Goal: Task Accomplishment & Management: Manage account settings

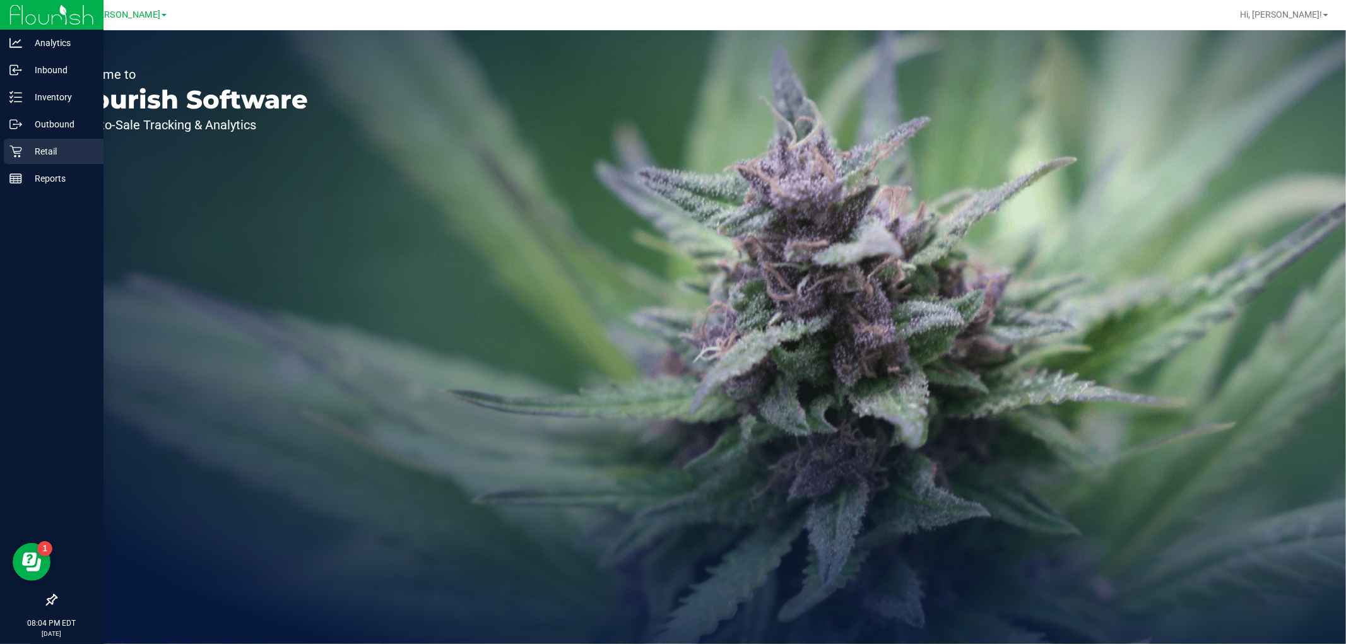
click at [11, 153] on icon at bounding box center [15, 151] width 13 height 13
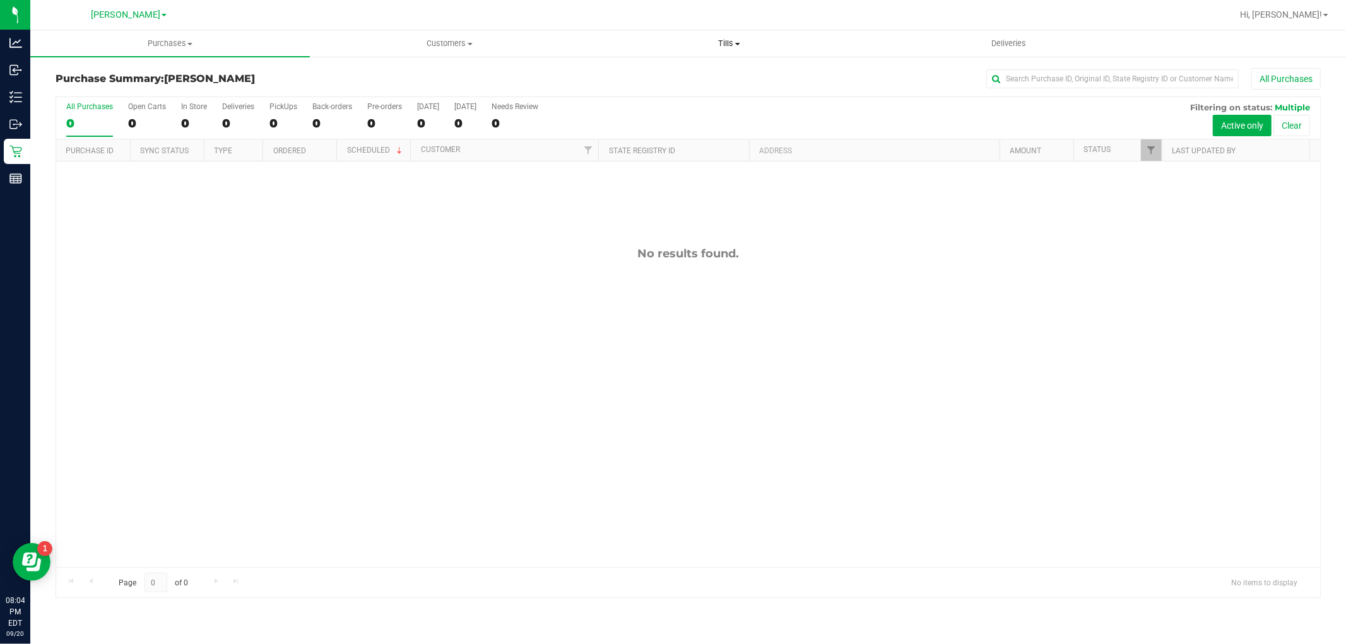
click at [740, 38] on span "Tills" at bounding box center [729, 43] width 278 height 11
click at [702, 74] on li "Manage tills" at bounding box center [729, 76] width 280 height 15
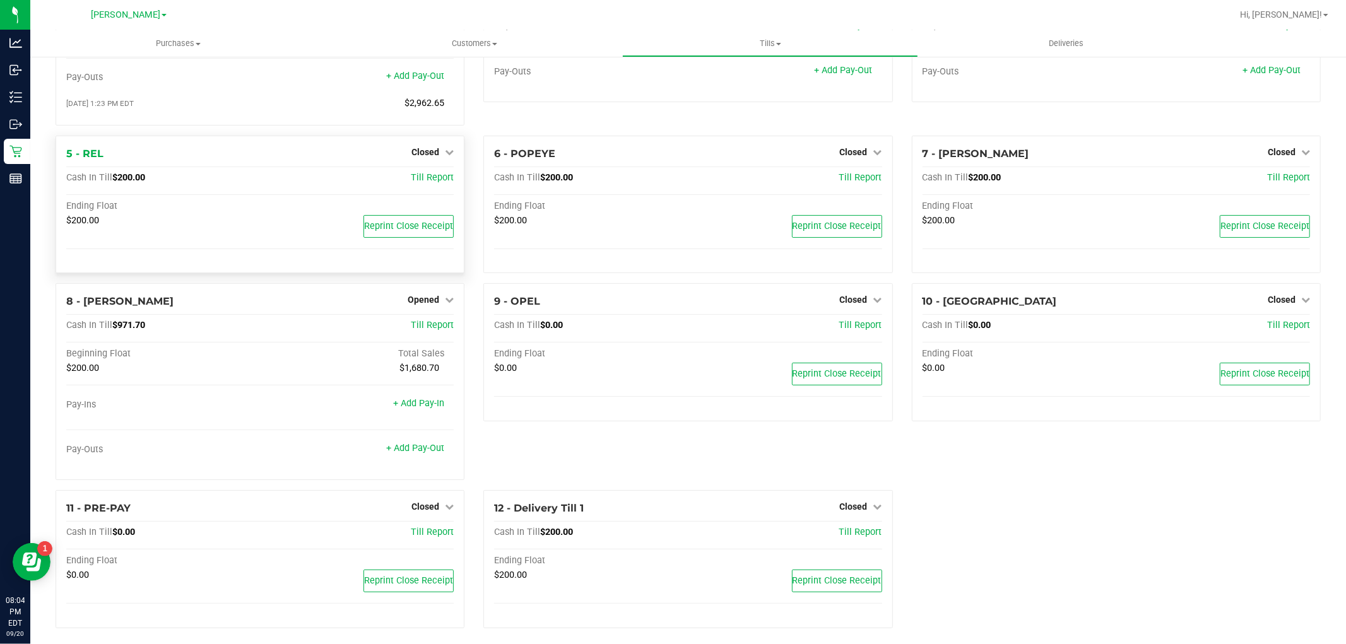
scroll to position [174, 0]
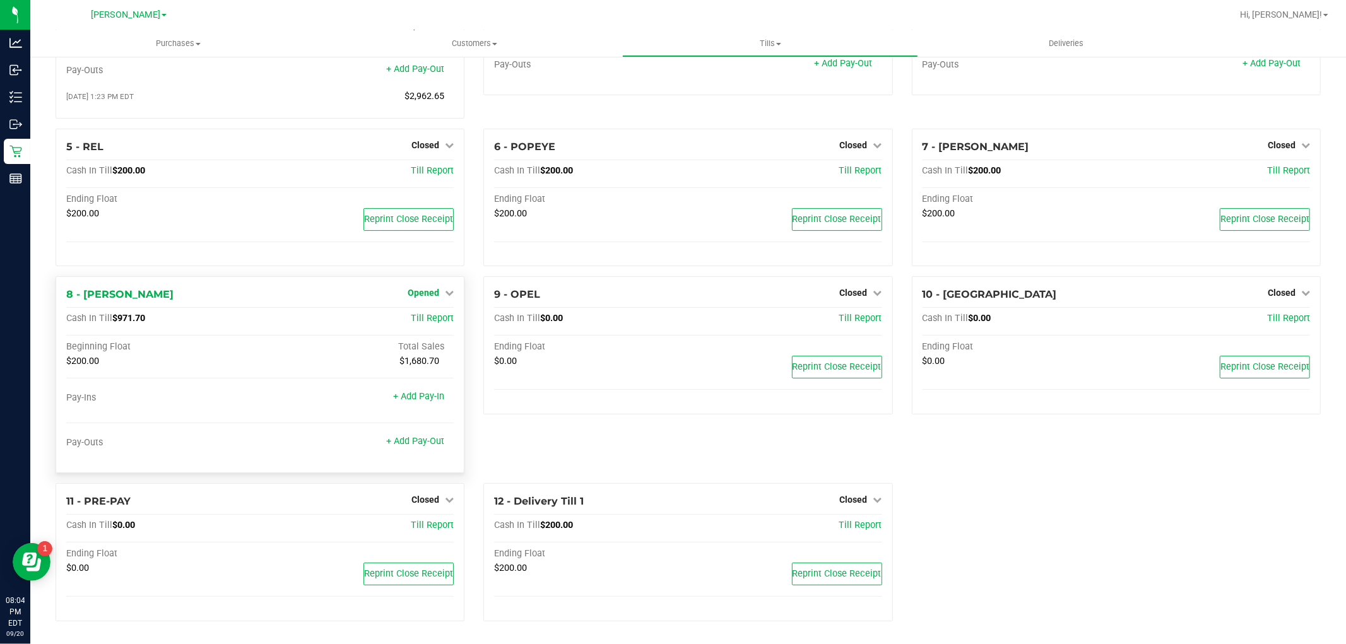
click at [422, 288] on span "Opened" at bounding box center [424, 293] width 32 height 10
click at [424, 323] on link "Close Till" at bounding box center [425, 319] width 34 height 10
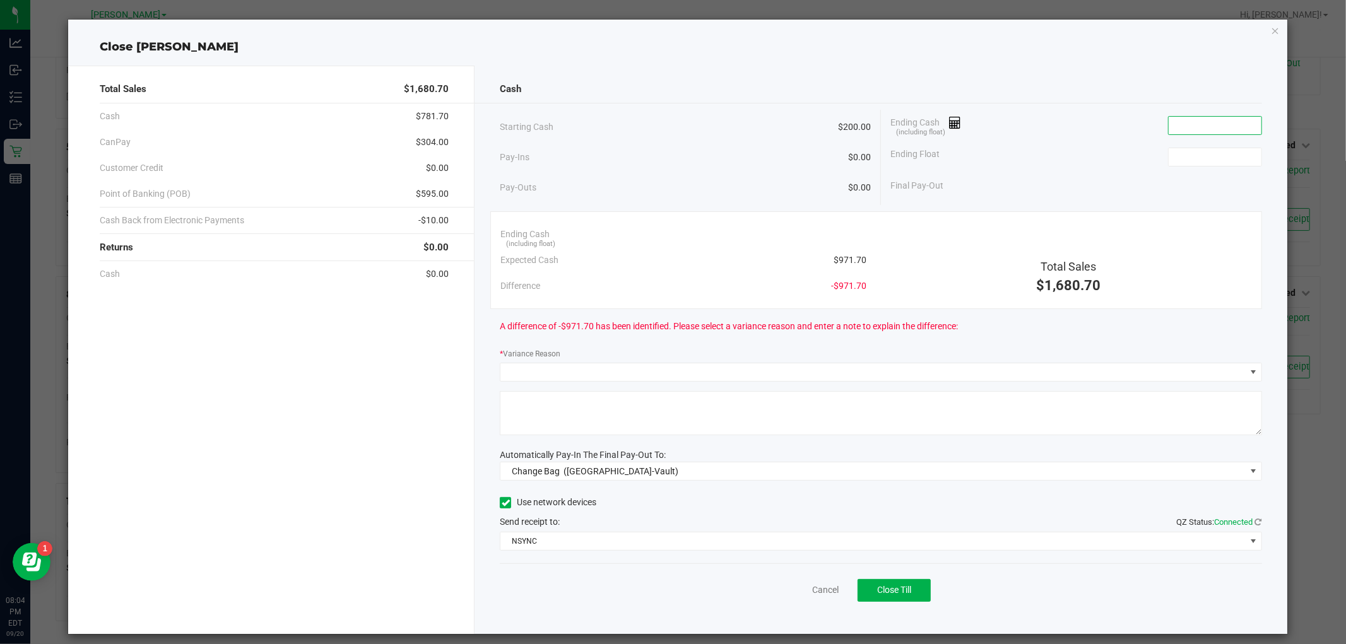
click at [1187, 120] on input at bounding box center [1215, 126] width 93 height 18
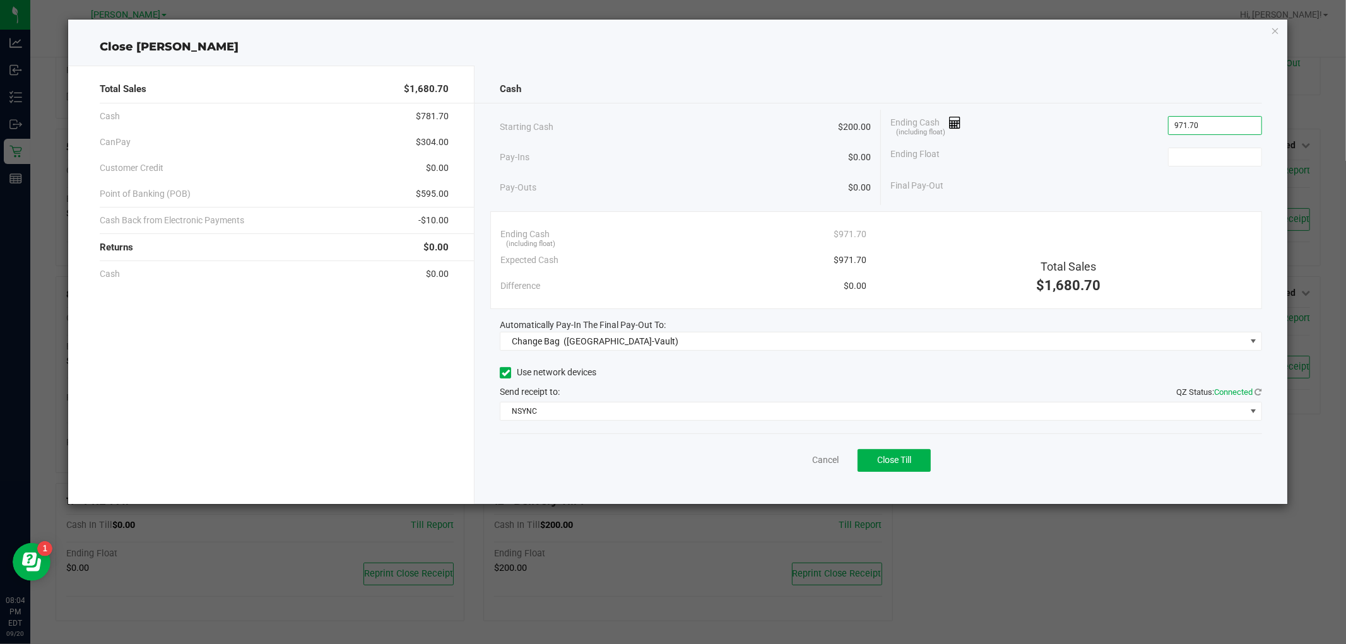
type input "$971.70"
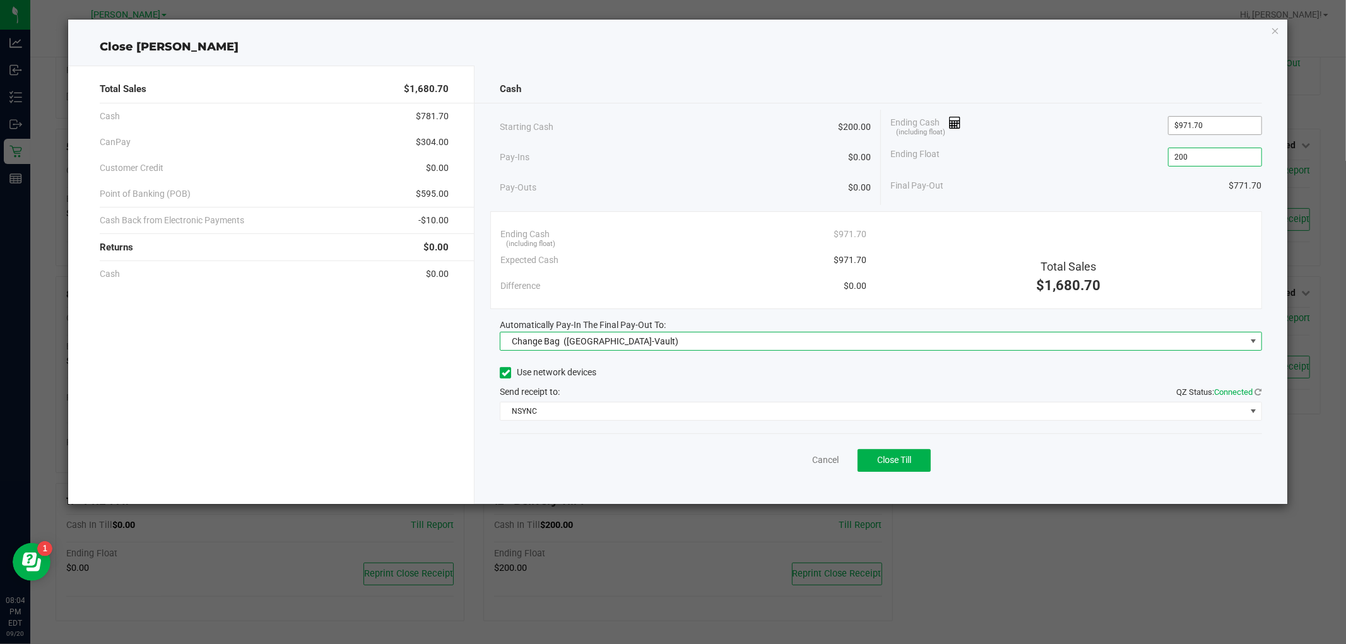
type input "$200.00"
click at [677, 341] on span "Change Bag ([GEOGRAPHIC_DATA]-Vault)" at bounding box center [872, 342] width 745 height 18
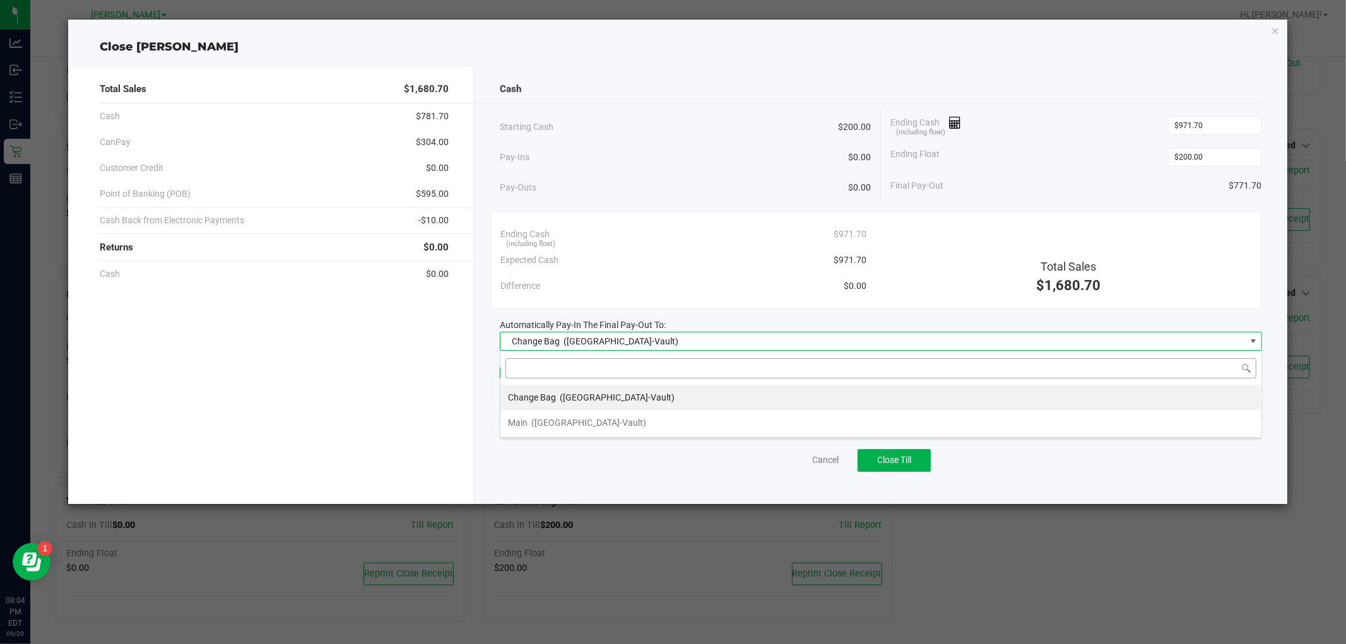
scroll to position [19, 762]
click at [627, 423] on li "Main ([GEOGRAPHIC_DATA]-Vault)" at bounding box center [880, 422] width 761 height 25
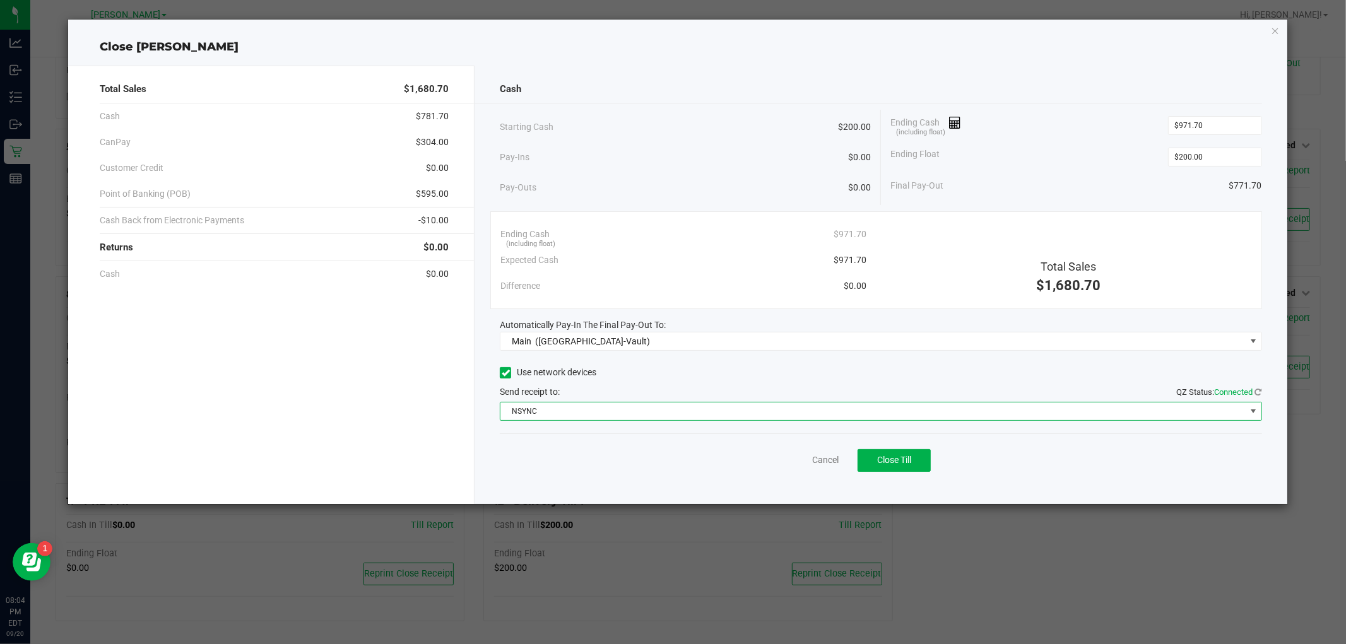
click at [623, 409] on span "NSYNC" at bounding box center [872, 412] width 745 height 18
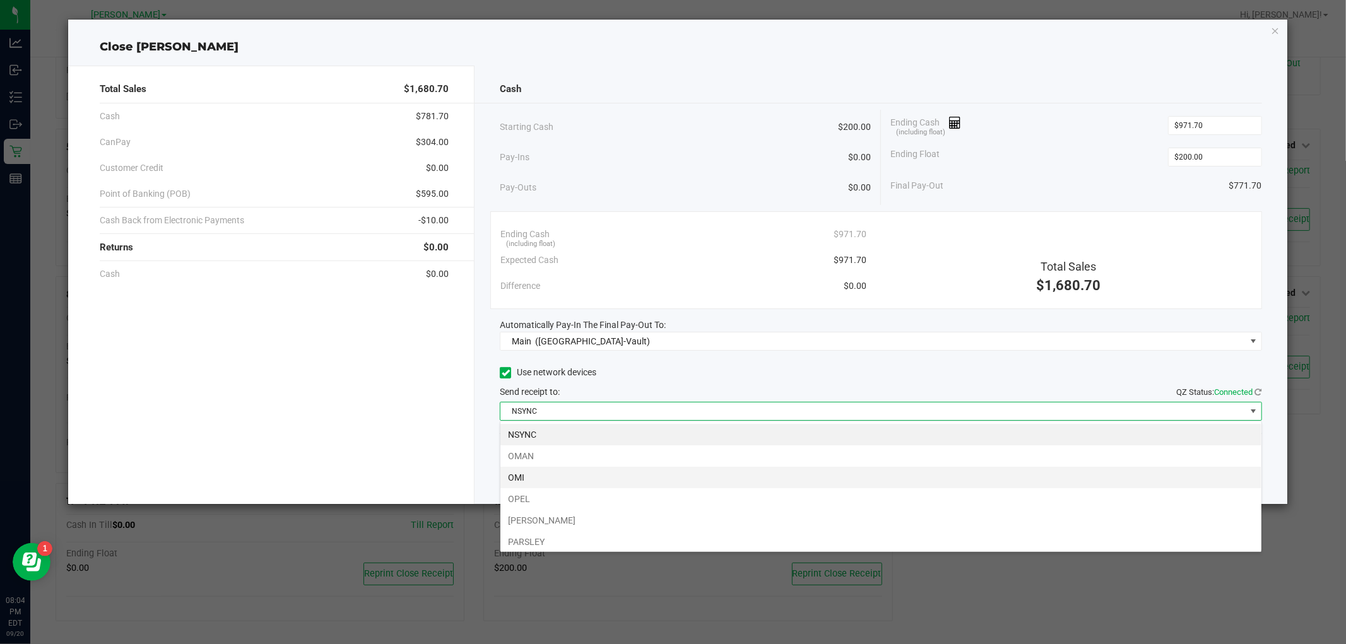
click at [584, 480] on li "OMI" at bounding box center [880, 477] width 761 height 21
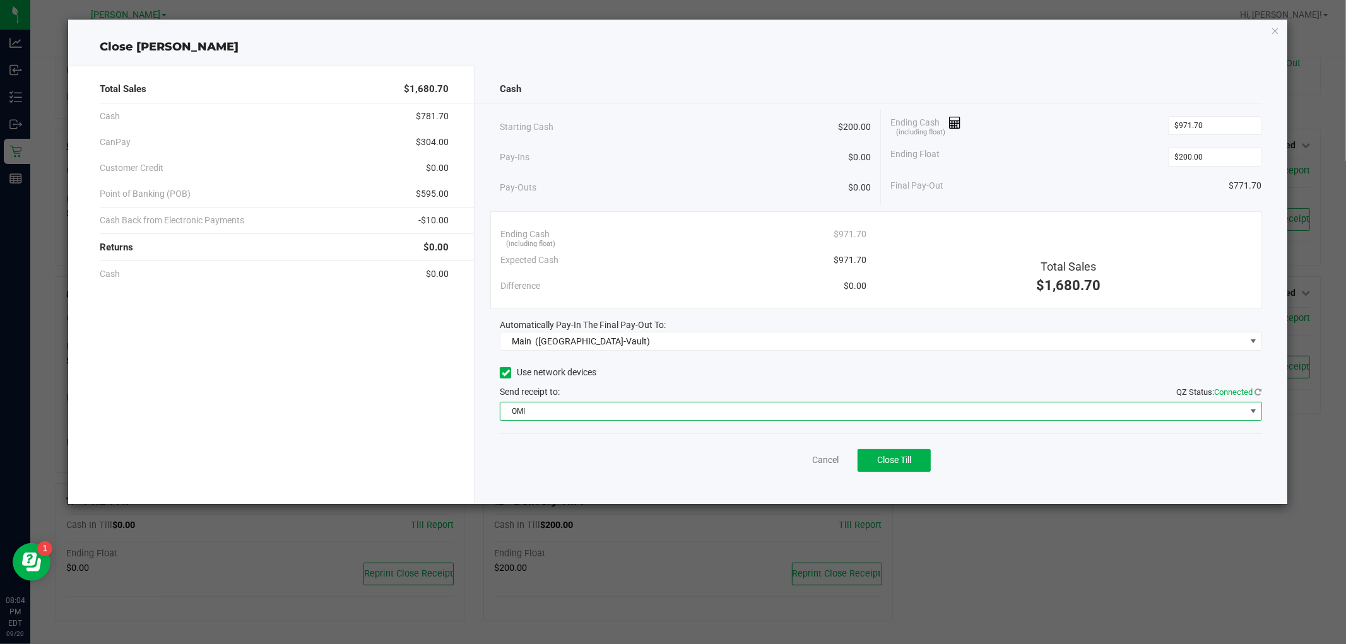
click at [698, 217] on div "Ending Cash (including float) $971.70 Expected Cash $971.70 Difference $0.00 To…" at bounding box center [875, 260] width 771 height 98
click at [889, 455] on span "Close Till" at bounding box center [894, 460] width 34 height 10
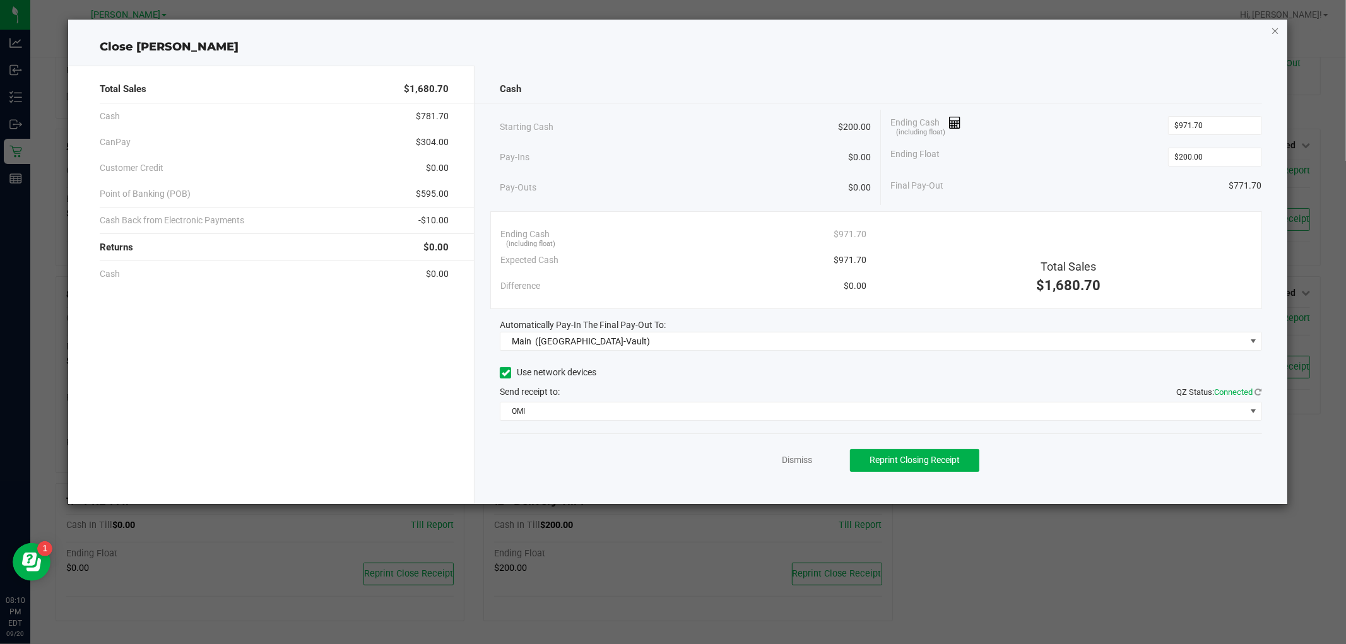
click at [1272, 28] on icon "button" at bounding box center [1275, 30] width 9 height 15
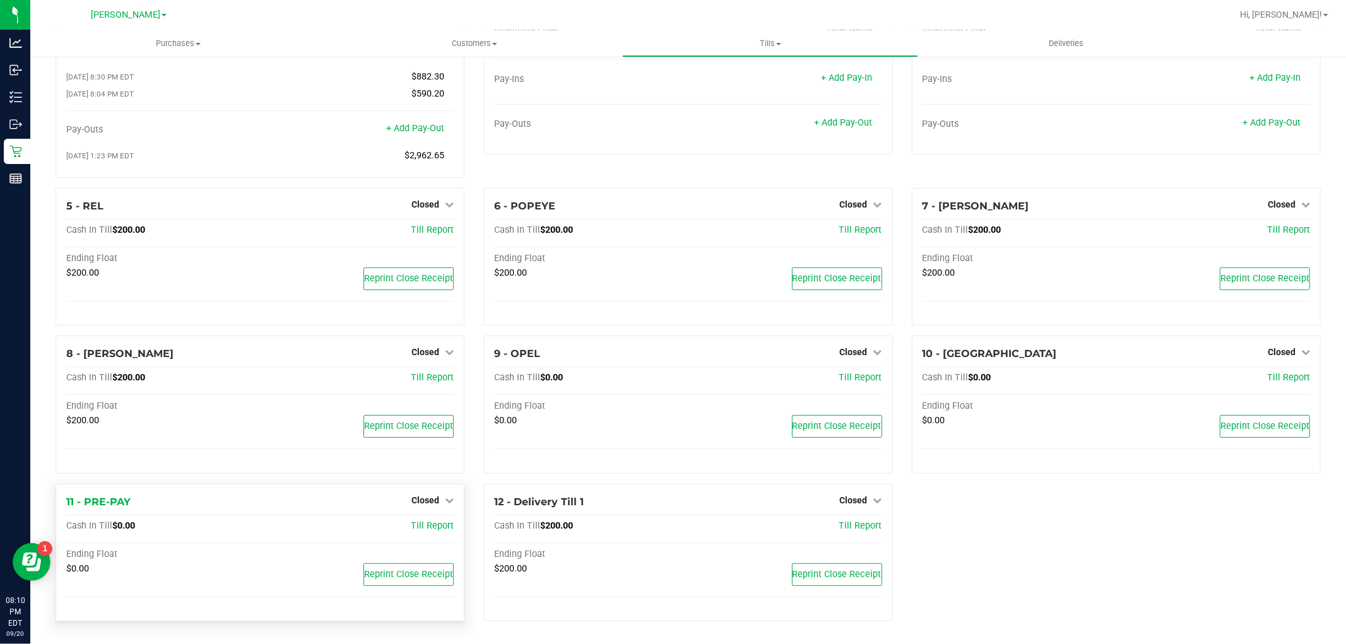
scroll to position [0, 0]
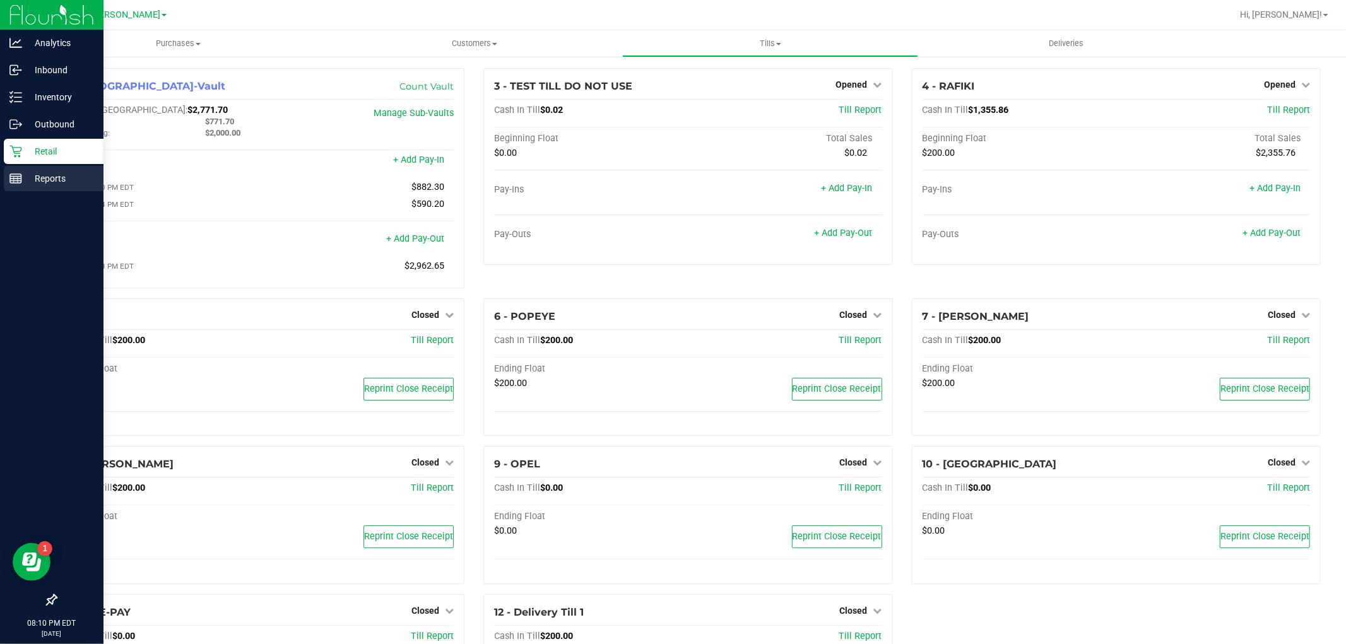
click at [16, 174] on icon at bounding box center [15, 178] width 13 height 13
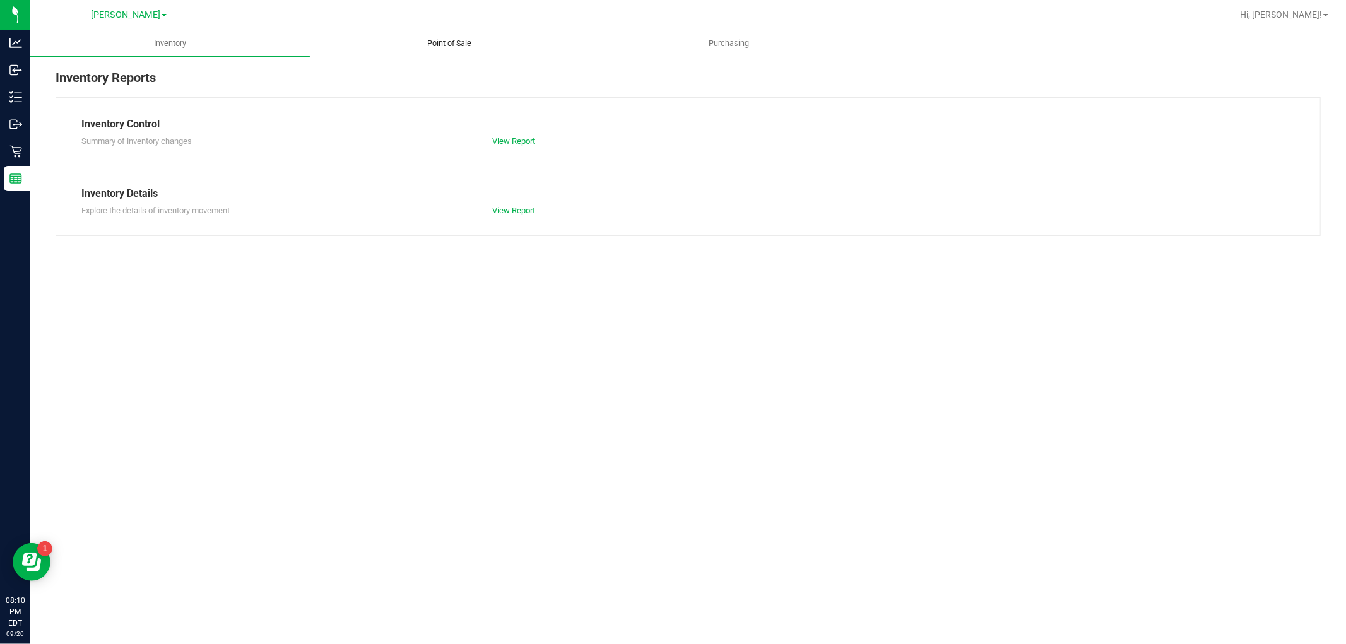
click at [455, 43] on span "Point of Sale" at bounding box center [450, 43] width 78 height 11
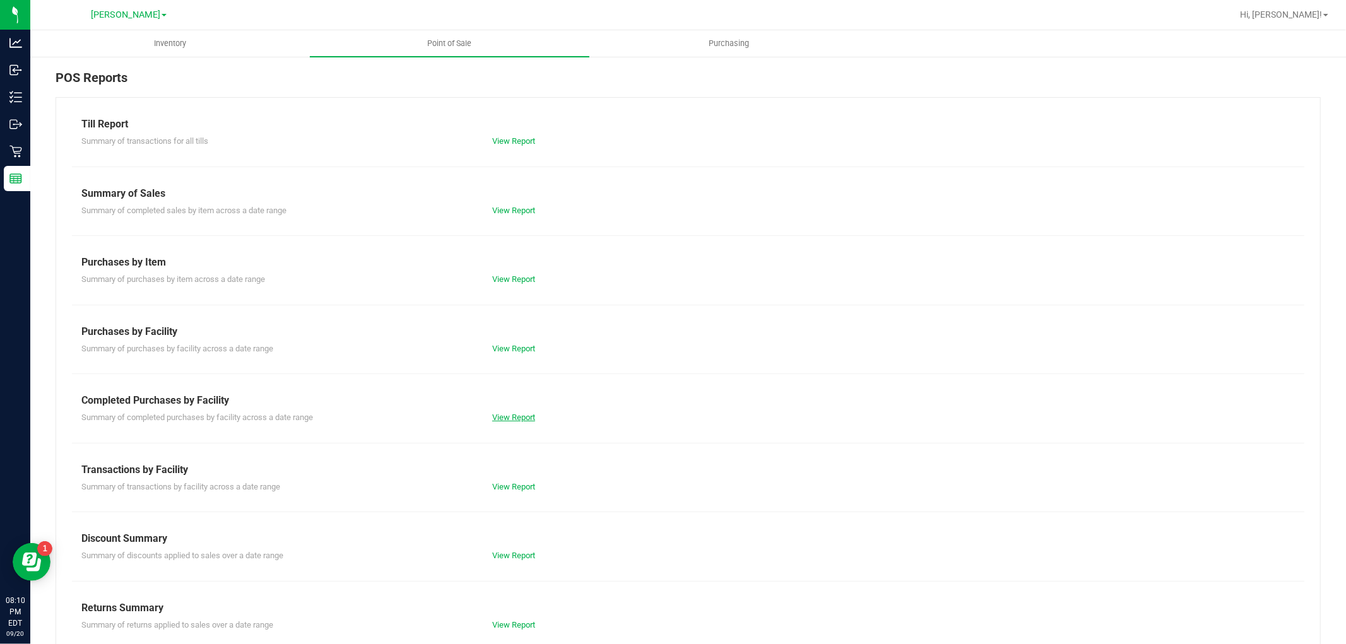
click at [510, 417] on link "View Report" at bounding box center [513, 417] width 43 height 9
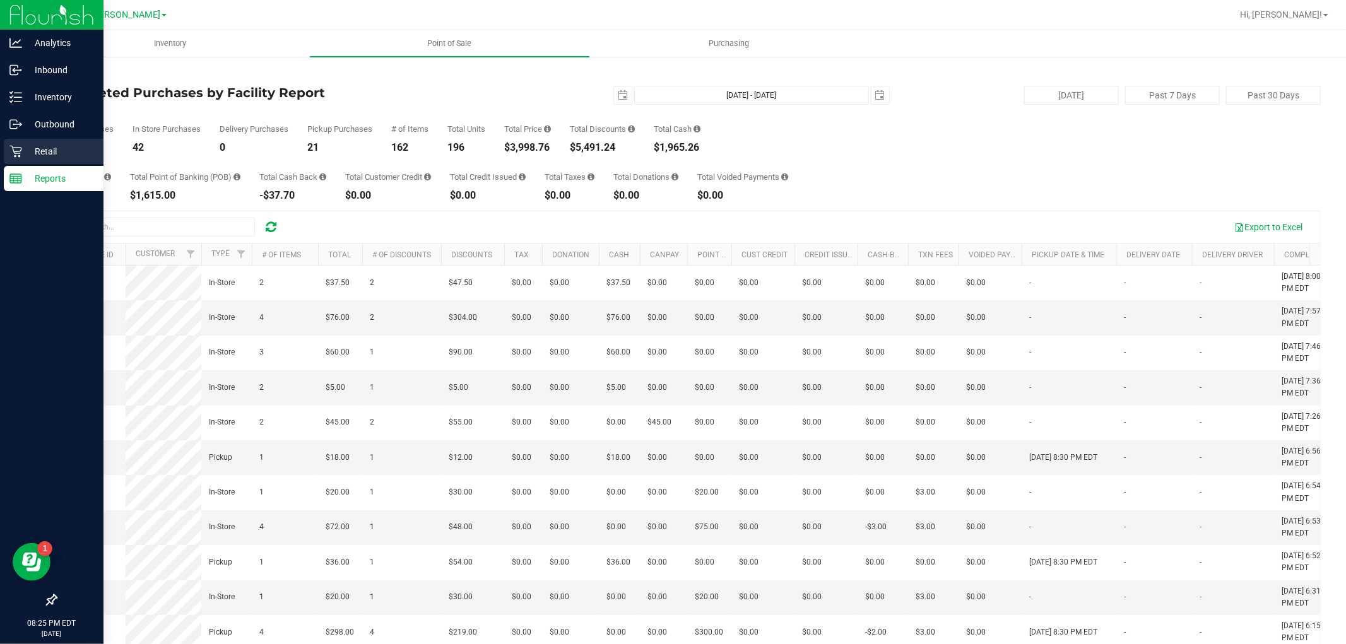
click at [7, 150] on div "Retail" at bounding box center [54, 151] width 100 height 25
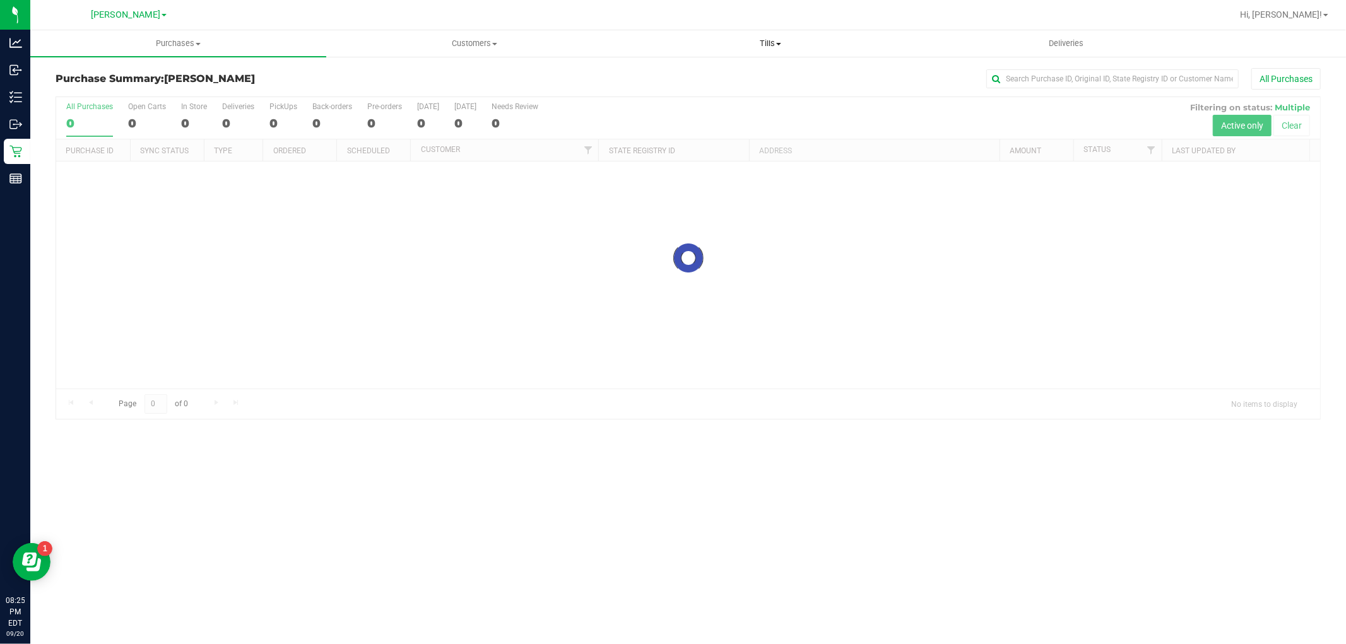
click at [768, 39] on span "Tills" at bounding box center [770, 43] width 295 height 11
click at [726, 73] on li "Manage tills" at bounding box center [770, 76] width 296 height 15
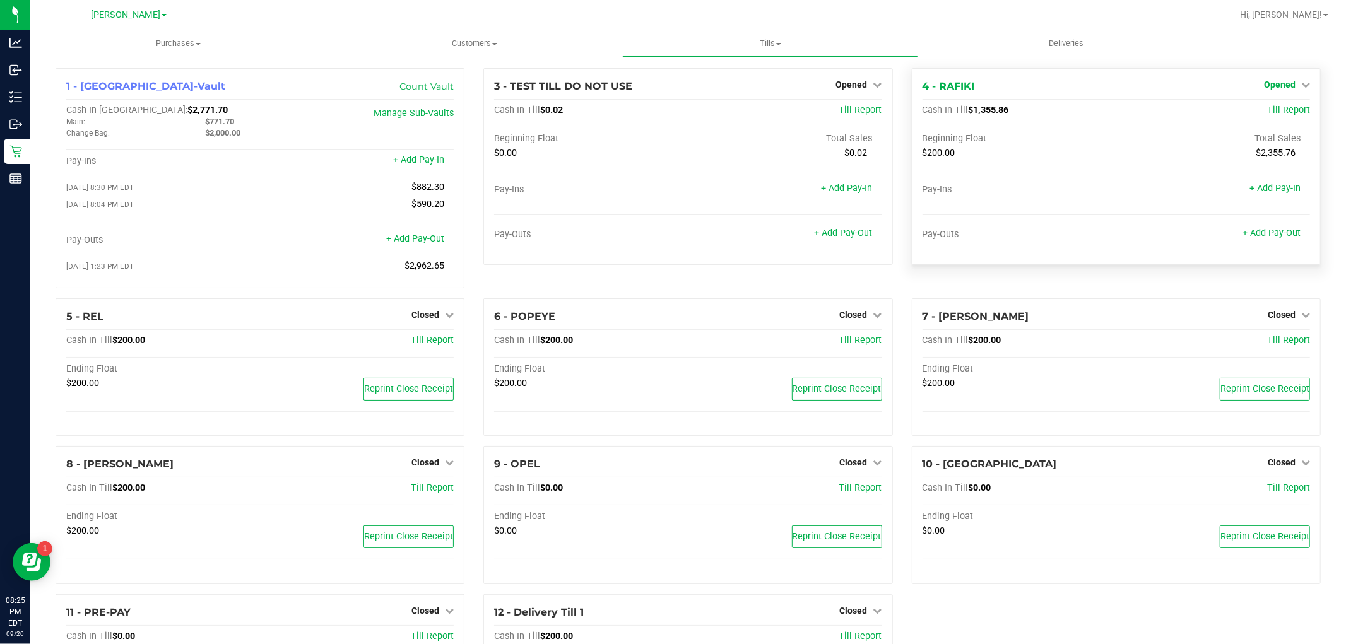
click at [1277, 84] on span "Opened" at bounding box center [1280, 85] width 32 height 10
click at [1265, 111] on link "Close Till" at bounding box center [1281, 111] width 34 height 10
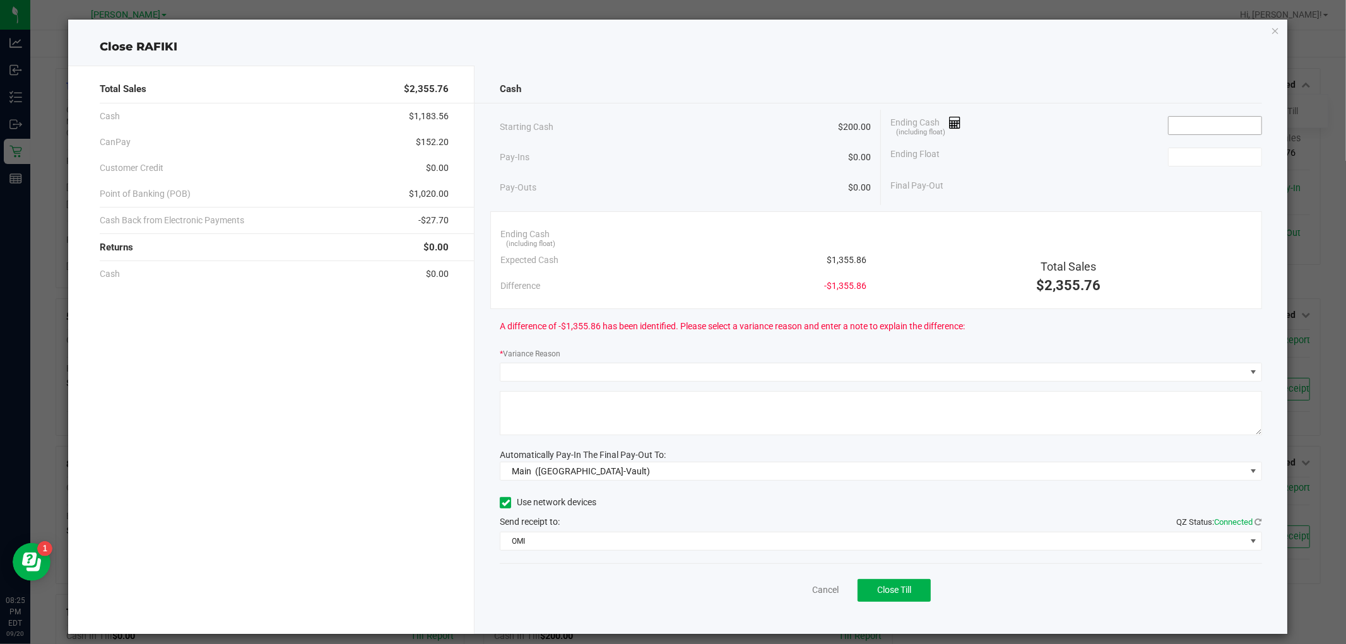
click at [1212, 126] on input at bounding box center [1215, 126] width 93 height 18
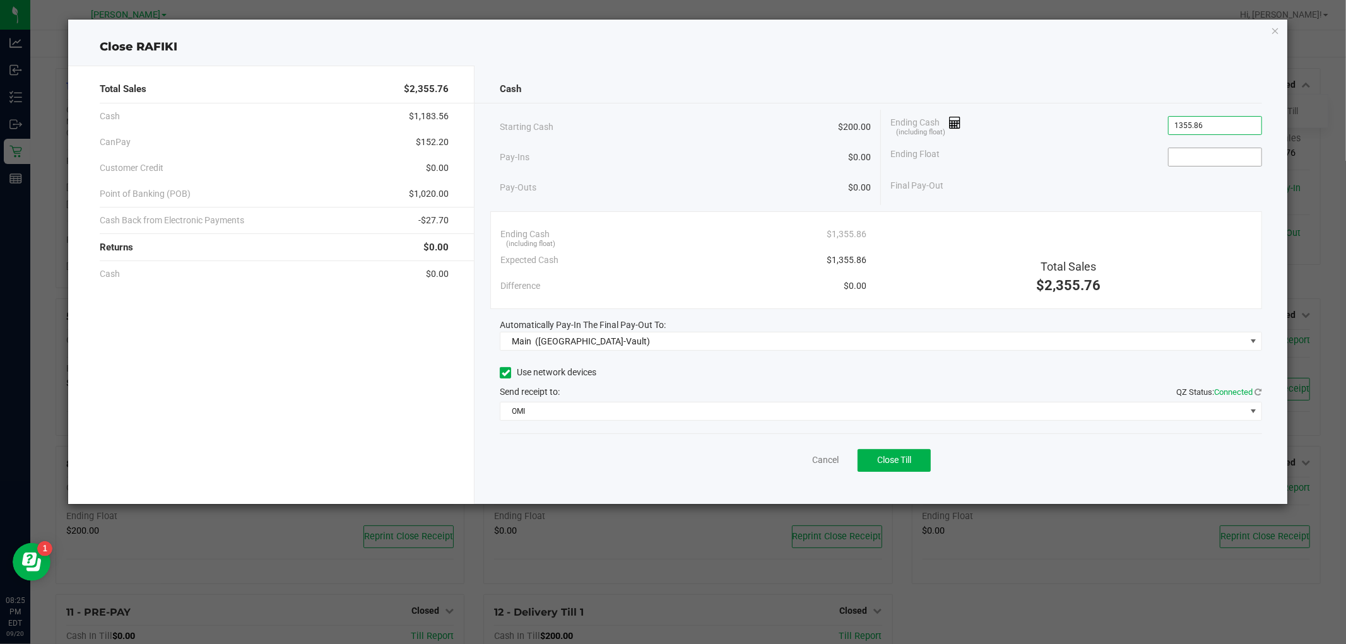
type input "$1,355.86"
click at [1216, 154] on input at bounding box center [1215, 157] width 93 height 18
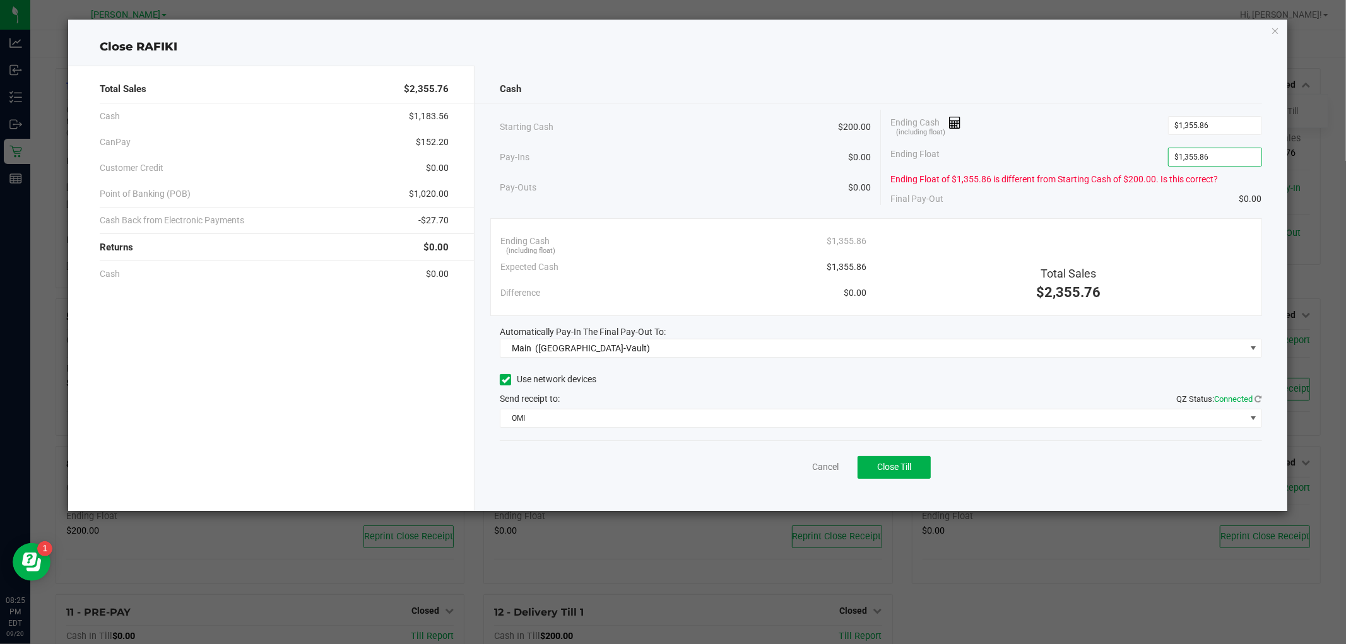
click at [1024, 153] on div "Ending Float $1,355.86" at bounding box center [1077, 157] width 372 height 32
type input "1355.86"
click at [1231, 151] on input "1355.86" at bounding box center [1215, 157] width 93 height 18
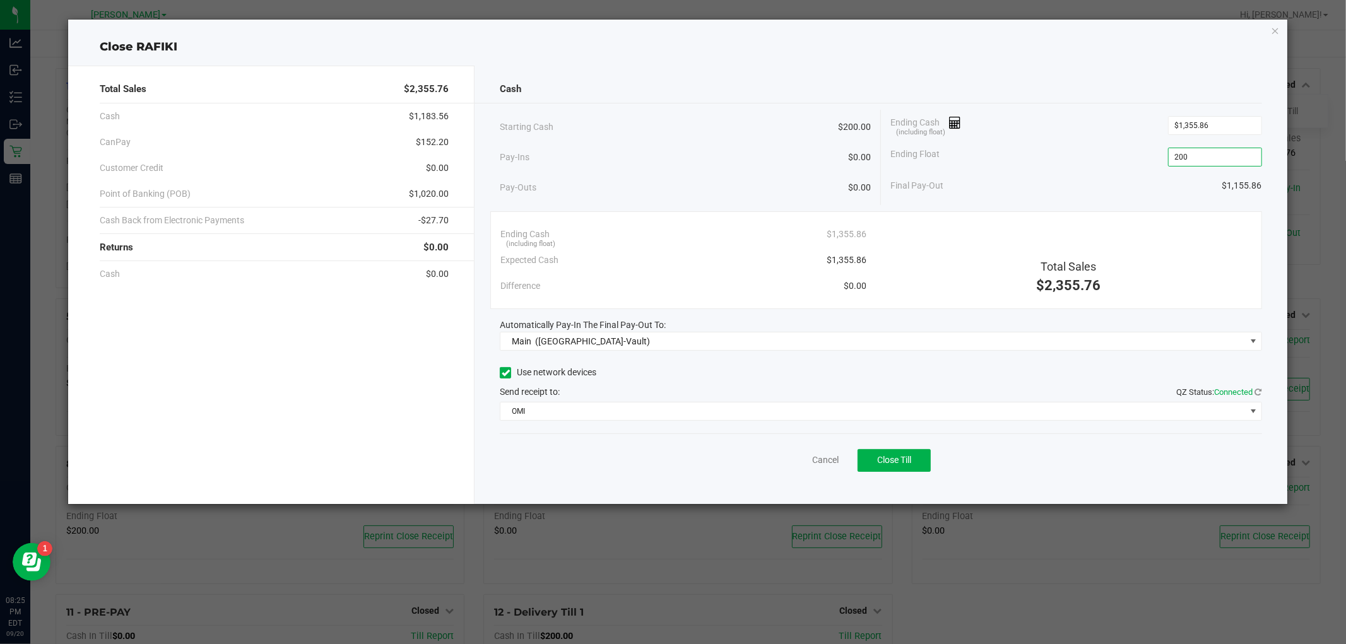
type input "$200.00"
click at [1115, 177] on div "Final Pay-Out $1,155.86" at bounding box center [1077, 186] width 372 height 26
click at [880, 458] on span "Close Till" at bounding box center [894, 460] width 34 height 10
click at [1273, 30] on icon "button" at bounding box center [1275, 30] width 9 height 15
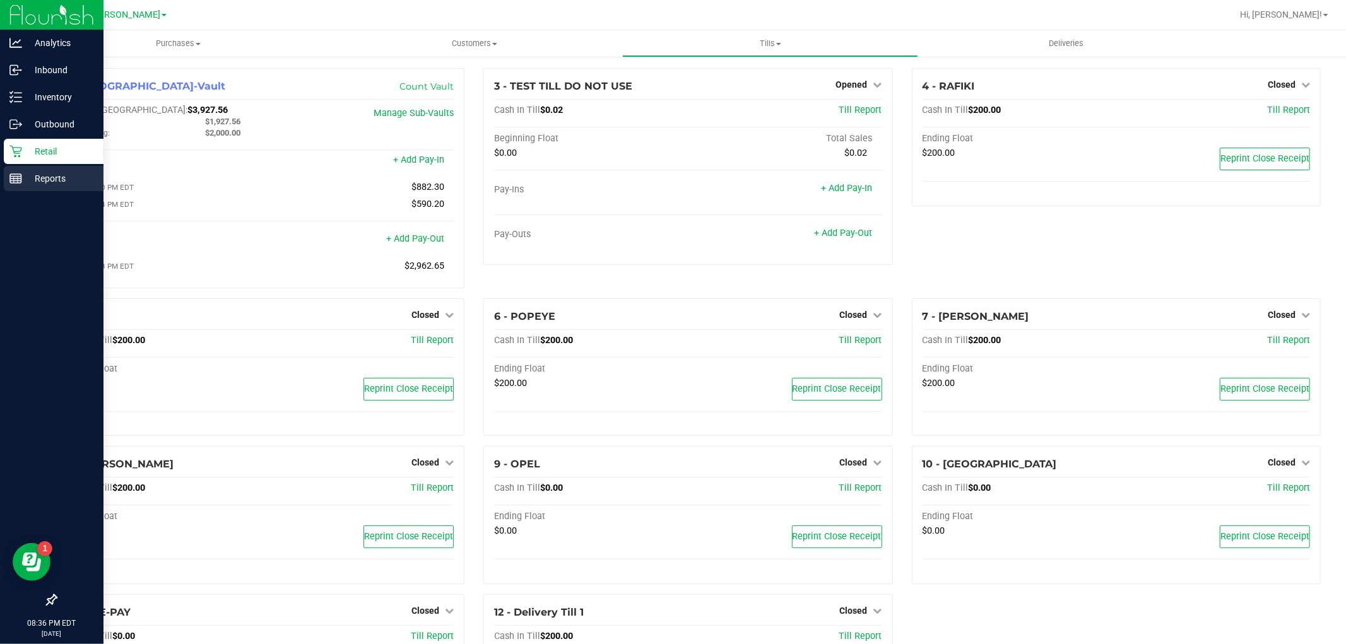
click at [15, 179] on icon at bounding box center [15, 178] width 13 height 13
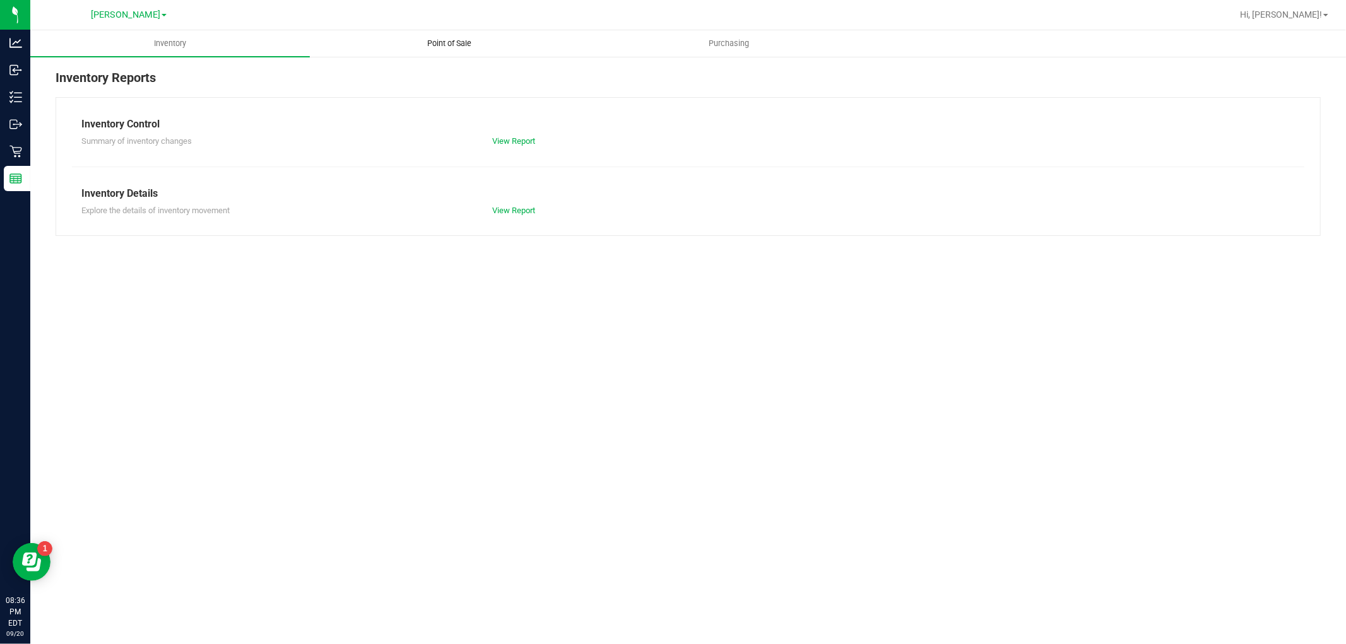
click at [458, 44] on span "Point of Sale" at bounding box center [450, 43] width 78 height 11
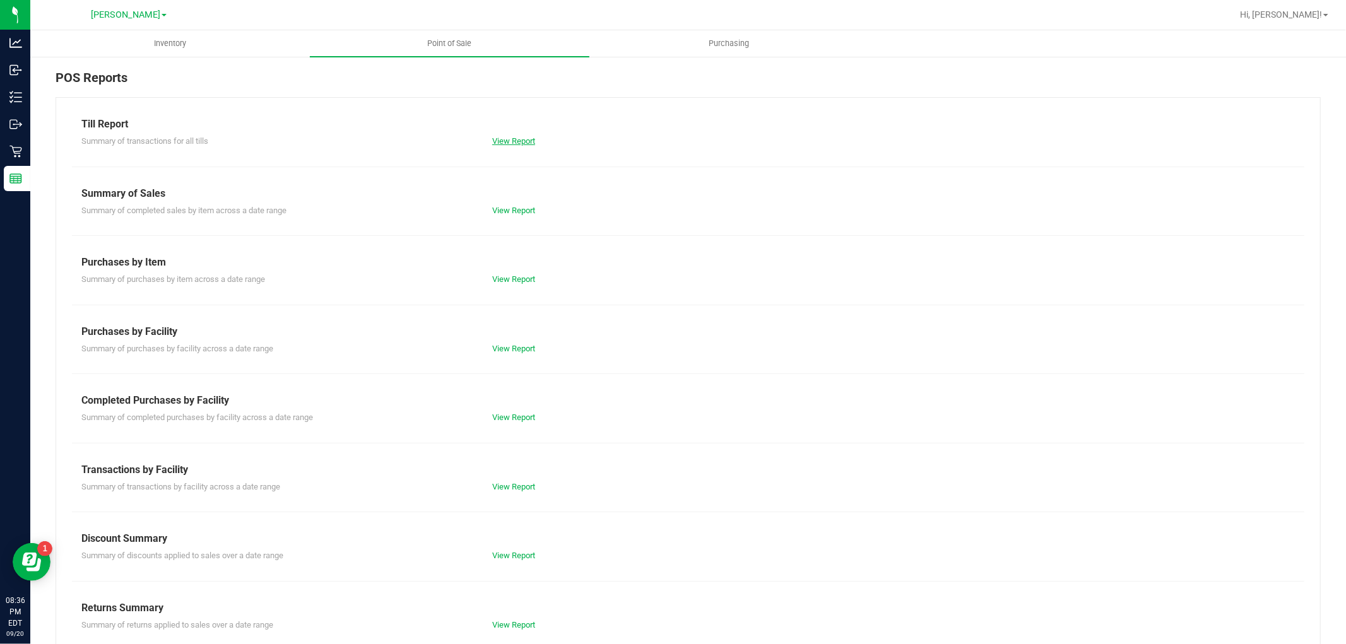
click at [505, 141] on link "View Report" at bounding box center [513, 140] width 43 height 9
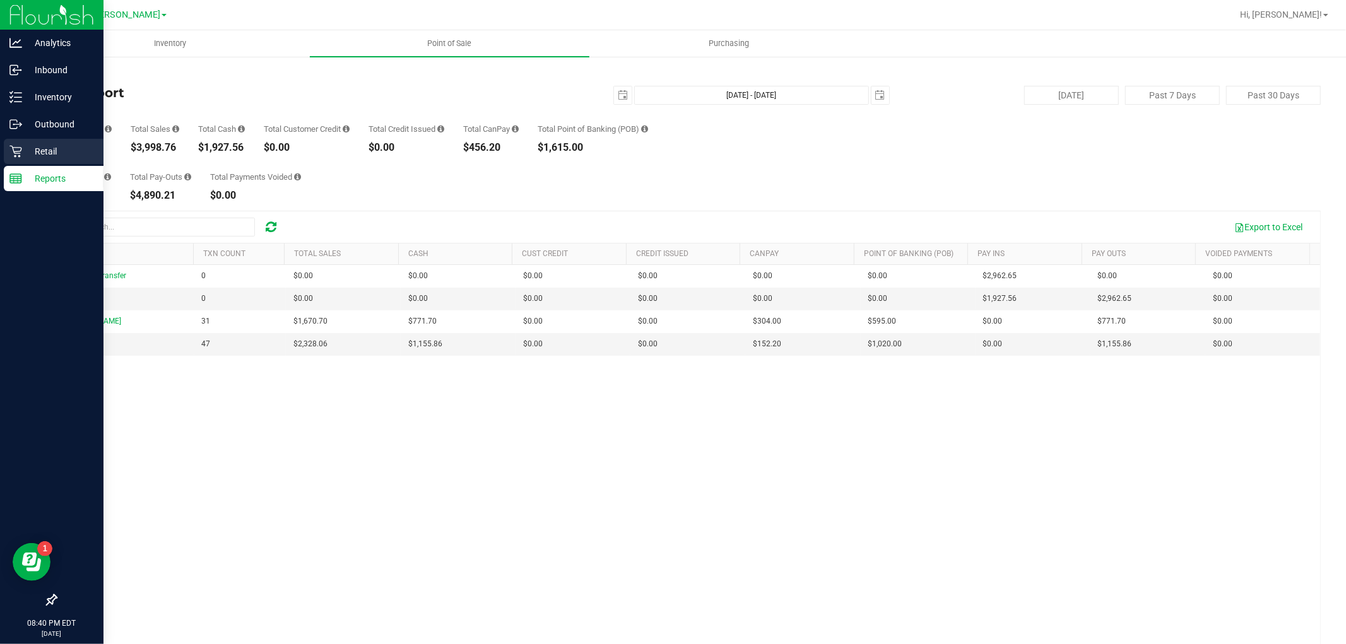
click at [33, 149] on p "Retail" at bounding box center [60, 151] width 76 height 15
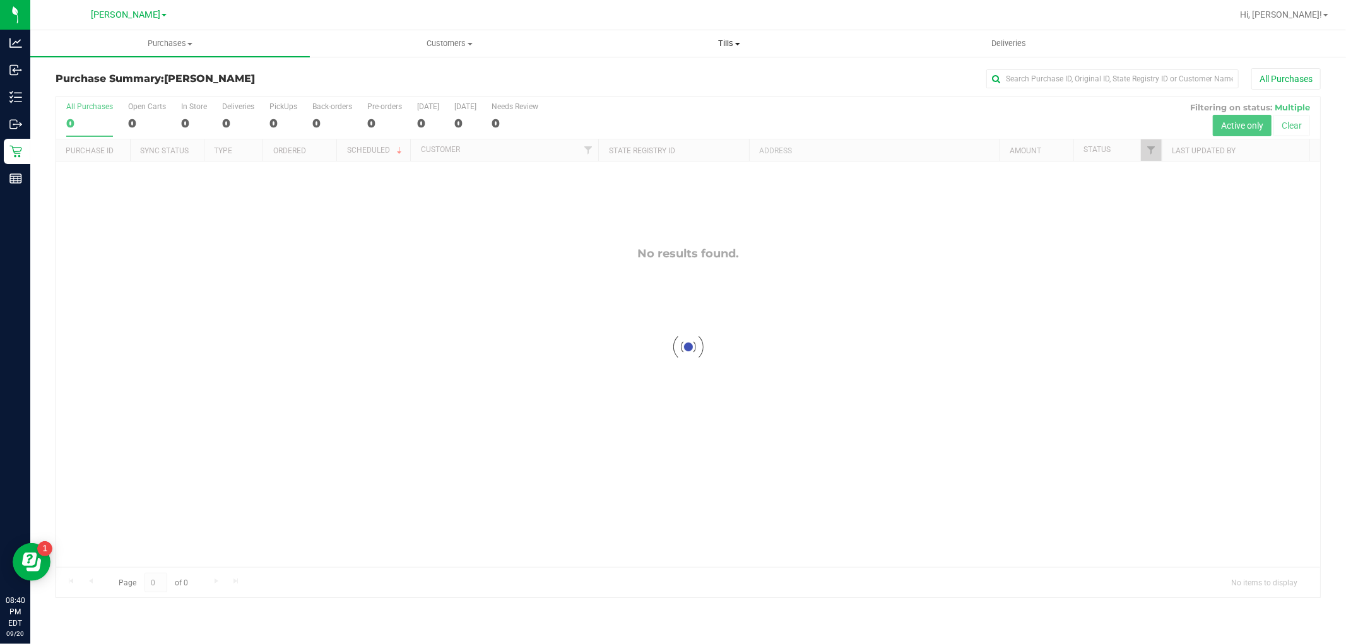
click at [725, 45] on span "Tills" at bounding box center [729, 43] width 278 height 11
click at [709, 90] on span "Reconcile e-payments" at bounding box center [652, 91] width 126 height 11
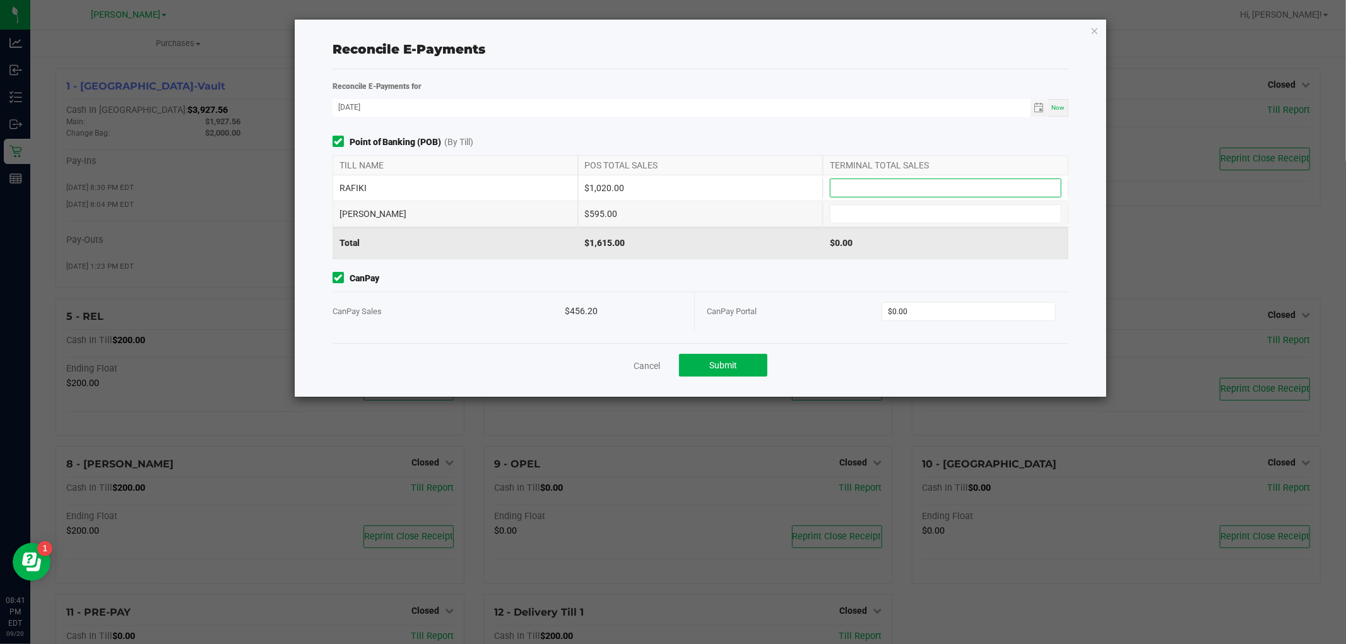
click at [896, 188] on input at bounding box center [946, 188] width 230 height 18
type input "$1,020.00"
click at [900, 217] on input at bounding box center [946, 214] width 230 height 18
type input "$595.00"
click at [767, 273] on span "CanPay" at bounding box center [701, 278] width 737 height 13
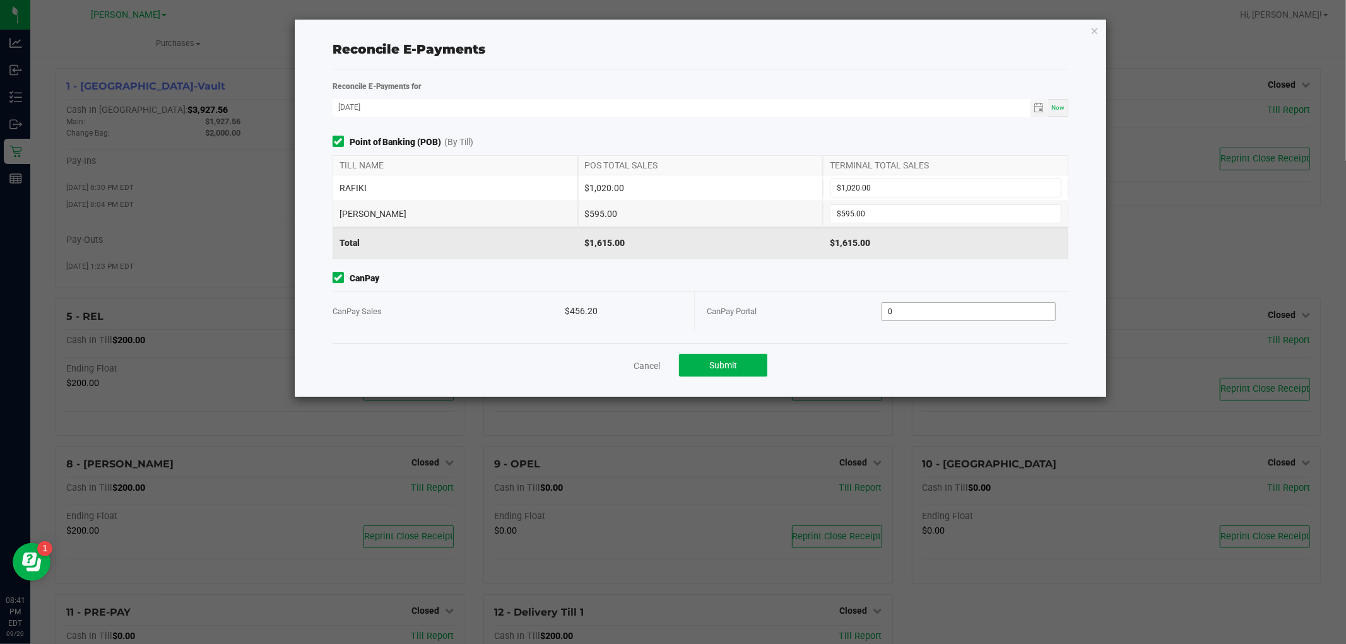
click at [939, 312] on input "0" at bounding box center [968, 312] width 173 height 18
type input "$456.20"
click at [924, 358] on div "Cancel Submit" at bounding box center [701, 365] width 737 height 44
click at [709, 364] on span "Submit" at bounding box center [723, 365] width 28 height 10
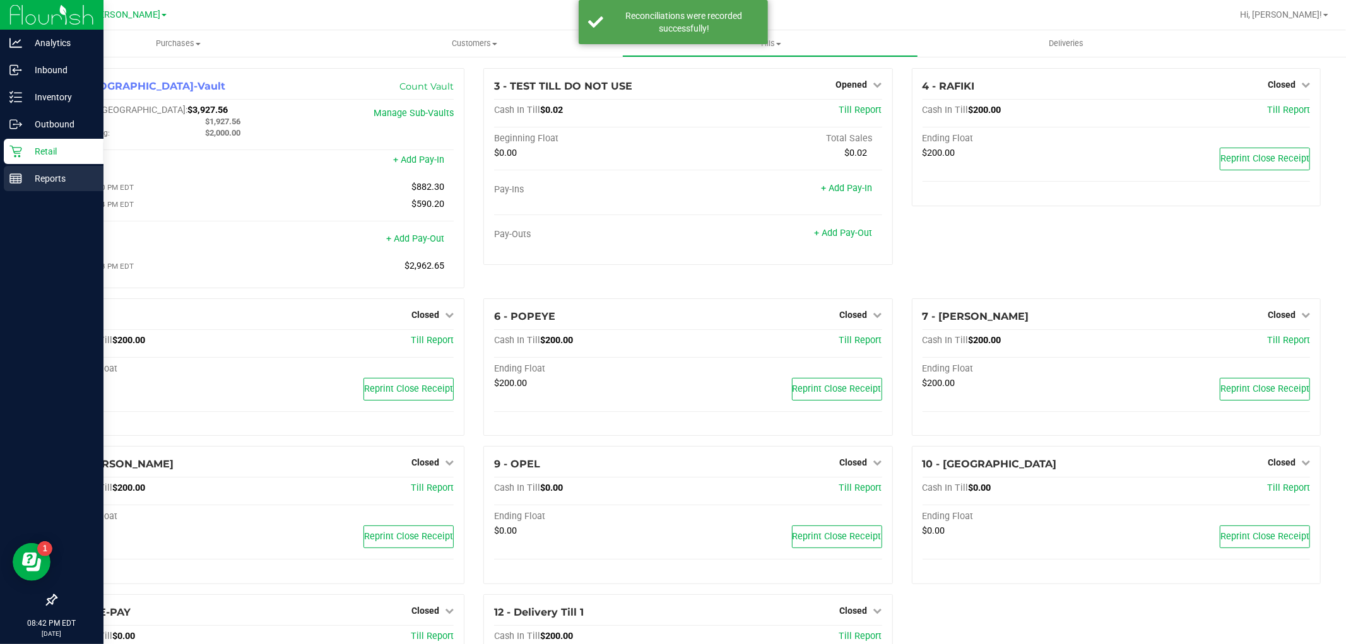
click at [42, 175] on p "Reports" at bounding box center [60, 178] width 76 height 15
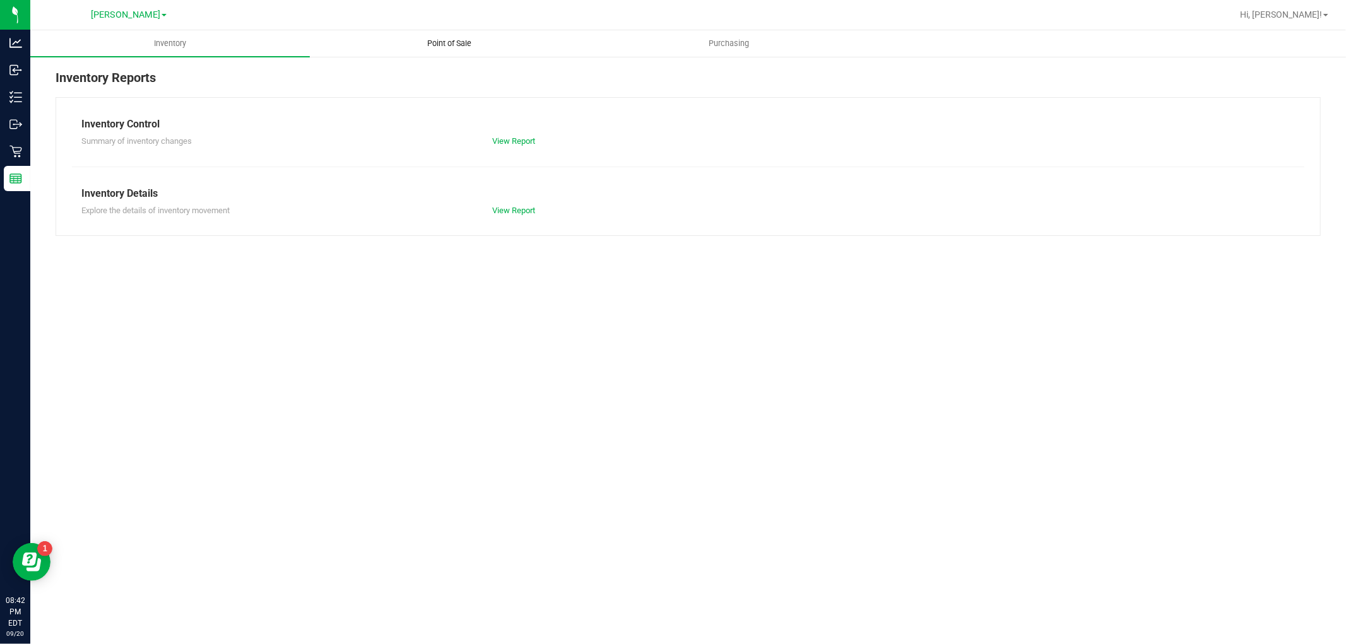
click at [461, 38] on span "Point of Sale" at bounding box center [450, 43] width 78 height 11
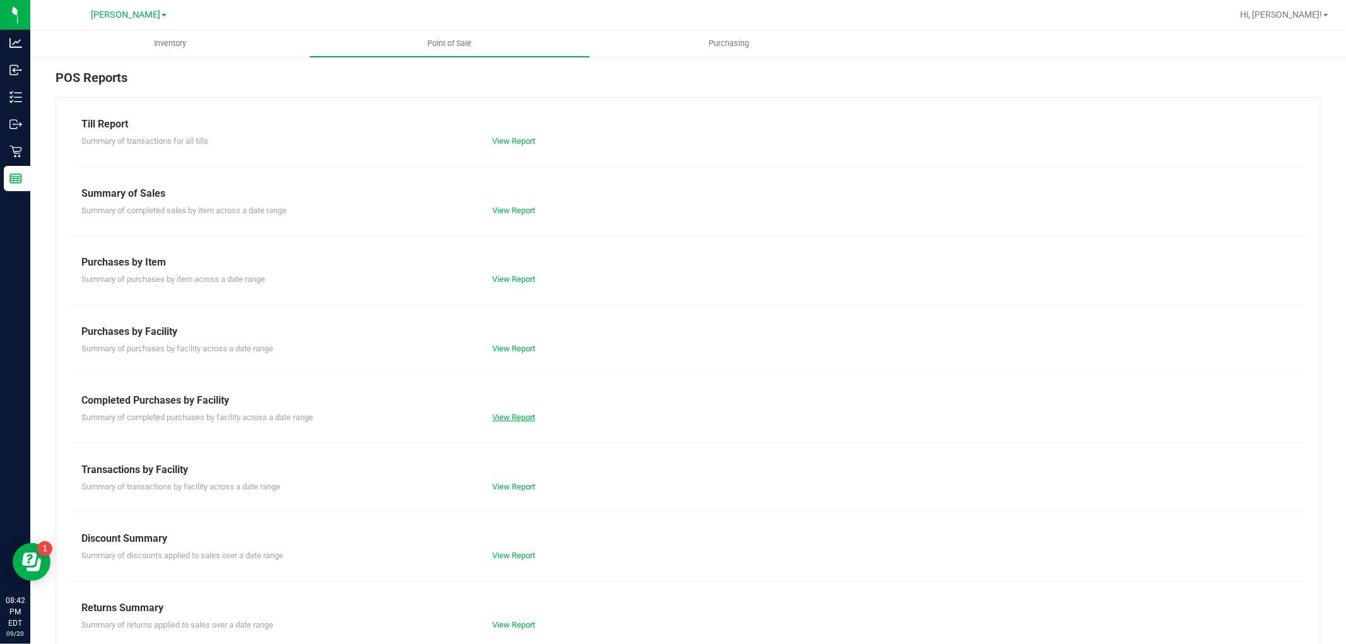
click at [500, 415] on link "View Report" at bounding box center [513, 417] width 43 height 9
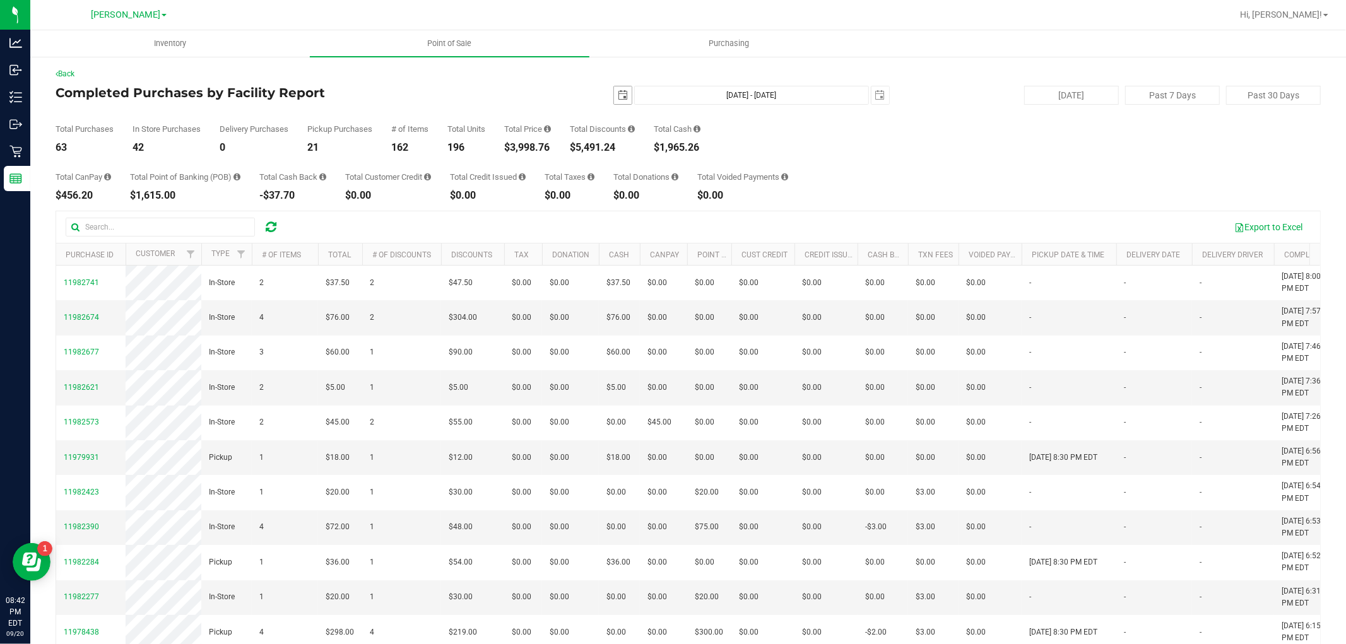
click at [618, 90] on span "select" at bounding box center [623, 95] width 10 height 10
click at [619, 200] on link "14" at bounding box center [618, 204] width 18 height 20
type input "[DATE]"
type input "[DATE] - [DATE]"
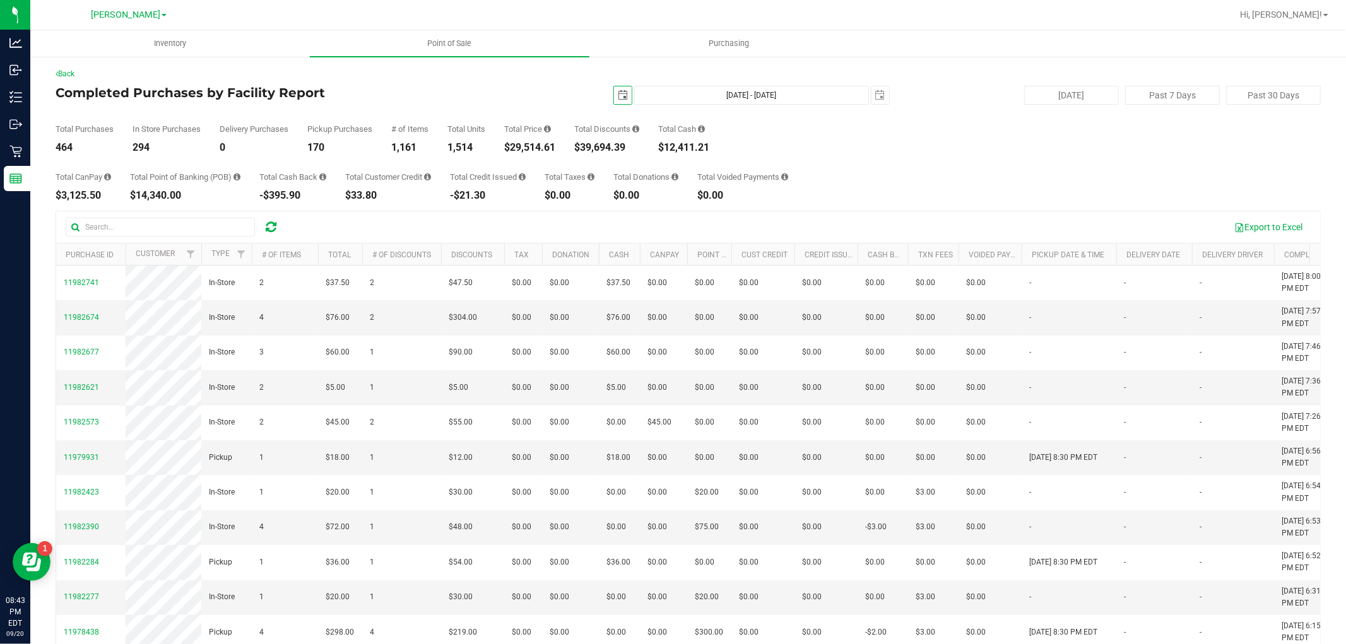
click at [618, 90] on span "select" at bounding box center [623, 95] width 10 height 10
click at [636, 167] on link "1" at bounding box center [636, 165] width 18 height 20
type input "[DATE]"
type input "[DATE] - [DATE]"
click at [435, 44] on span "Point of Sale" at bounding box center [450, 43] width 78 height 11
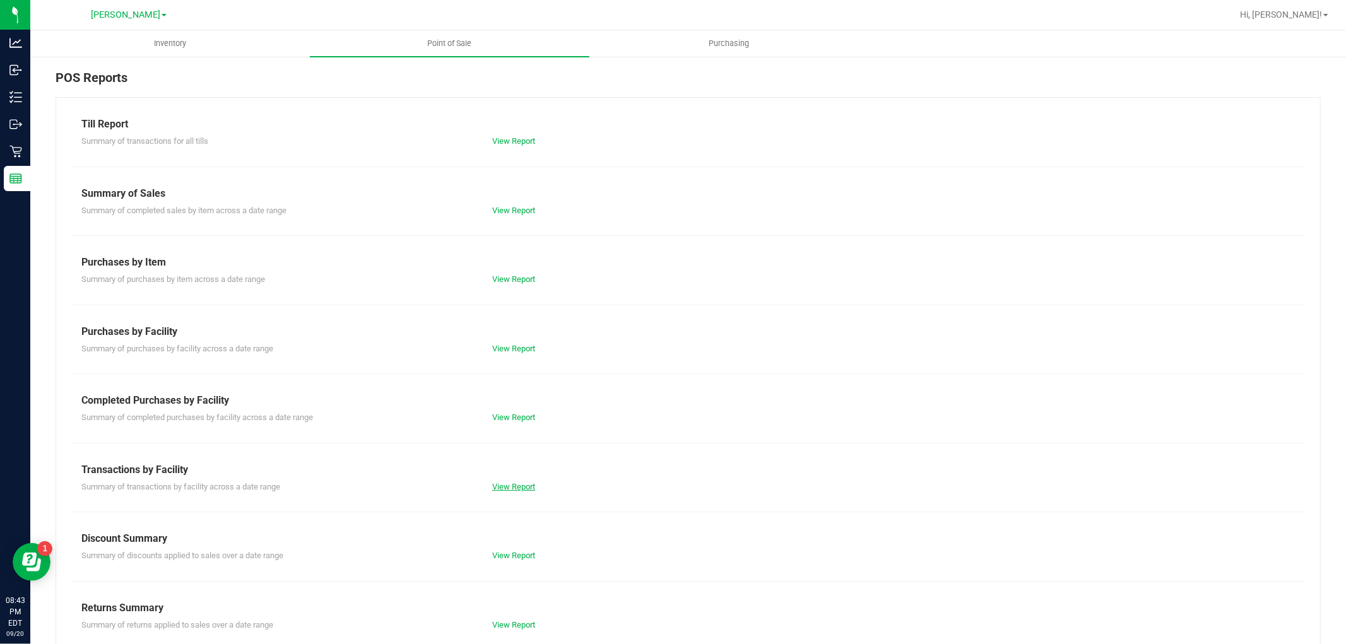
click at [522, 489] on link "View Report" at bounding box center [513, 486] width 43 height 9
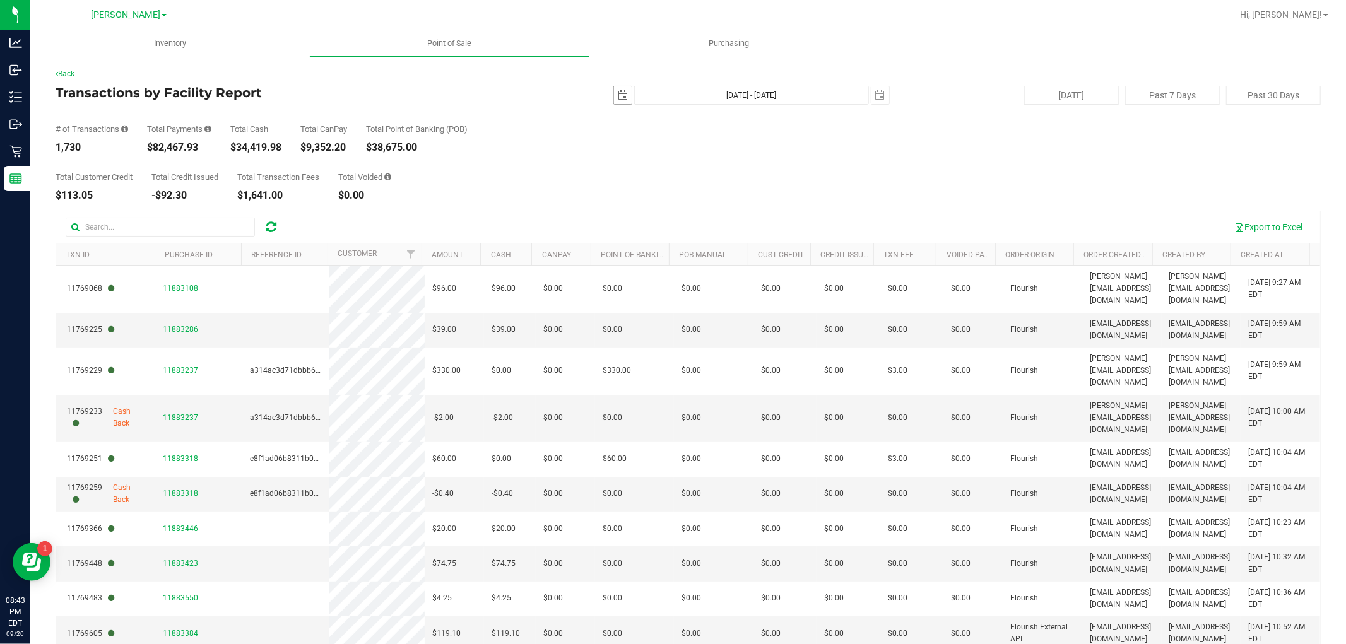
click at [618, 92] on span "select" at bounding box center [623, 95] width 10 height 10
click at [722, 198] on link "20" at bounding box center [728, 204] width 18 height 20
type input "[DATE]"
type input "[DATE] - [DATE]"
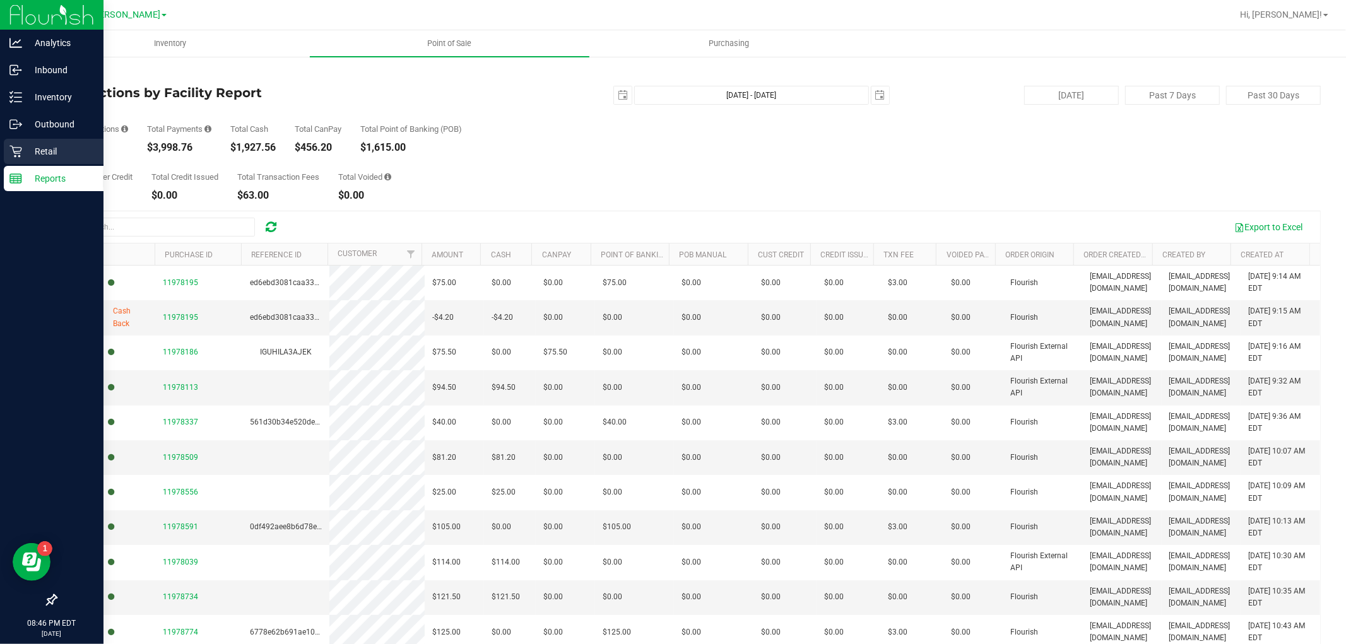
click at [44, 146] on p "Retail" at bounding box center [60, 151] width 76 height 15
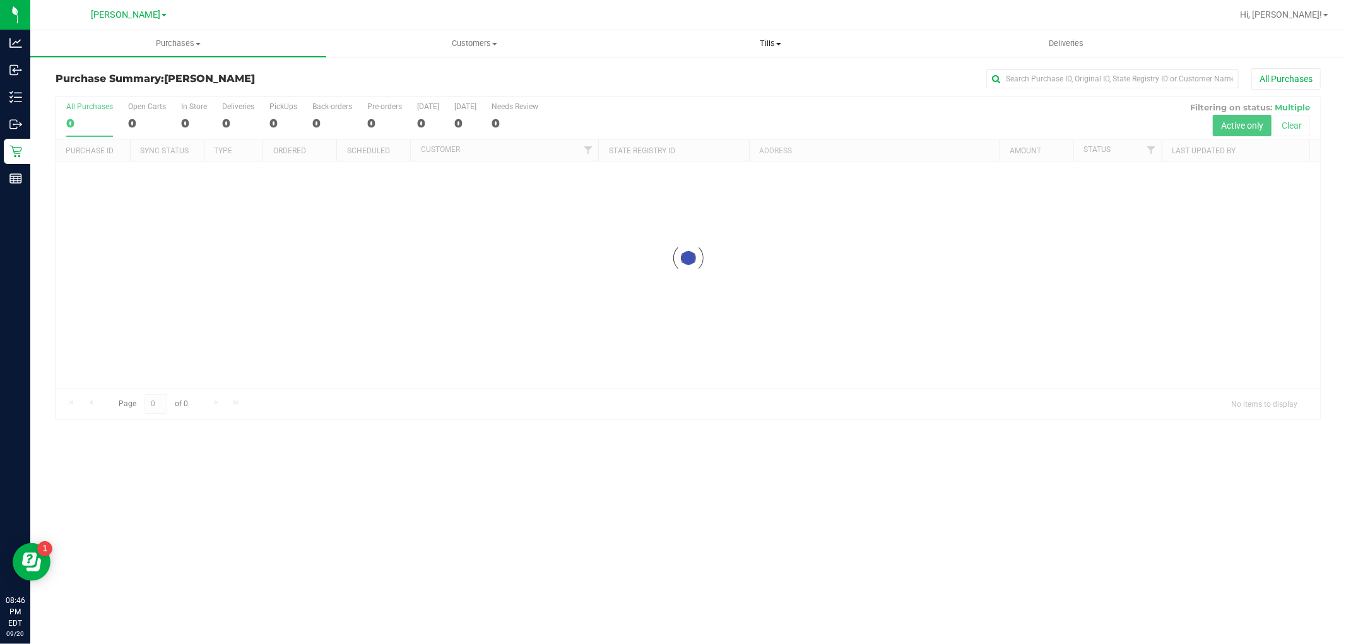
click at [762, 47] on span "Tills" at bounding box center [770, 43] width 295 height 11
click at [711, 71] on li "Manage tills" at bounding box center [770, 76] width 296 height 15
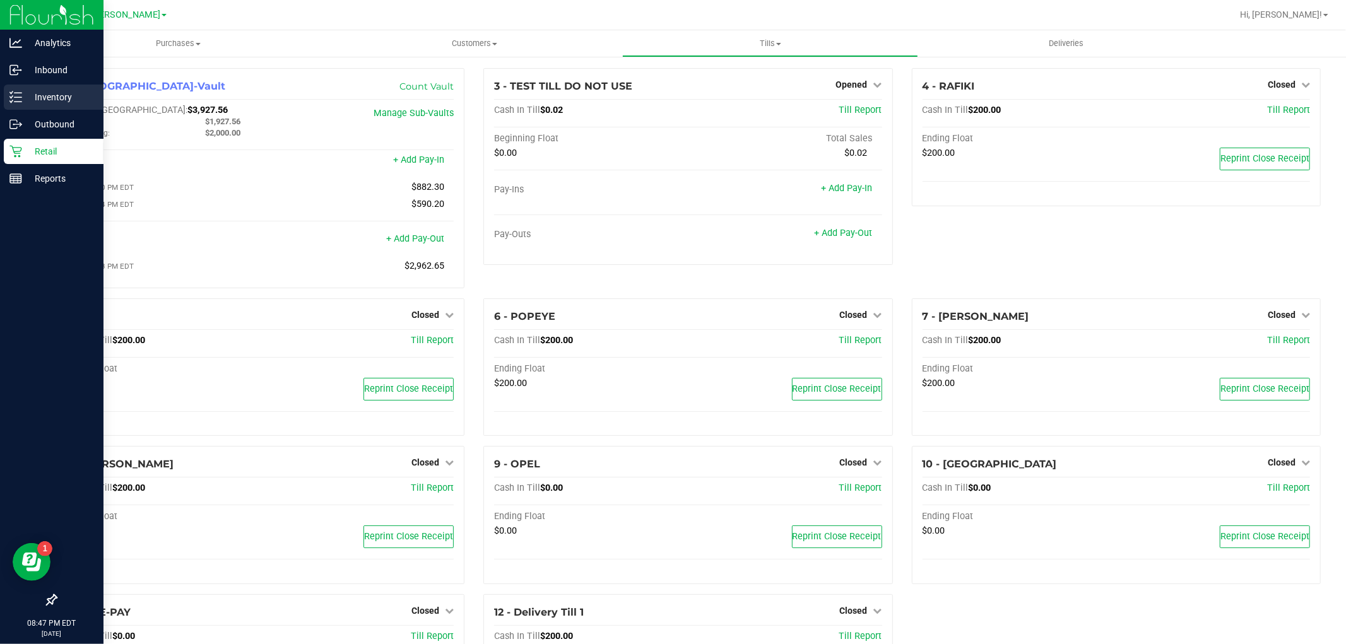
click at [40, 95] on p "Inventory" at bounding box center [60, 97] width 76 height 15
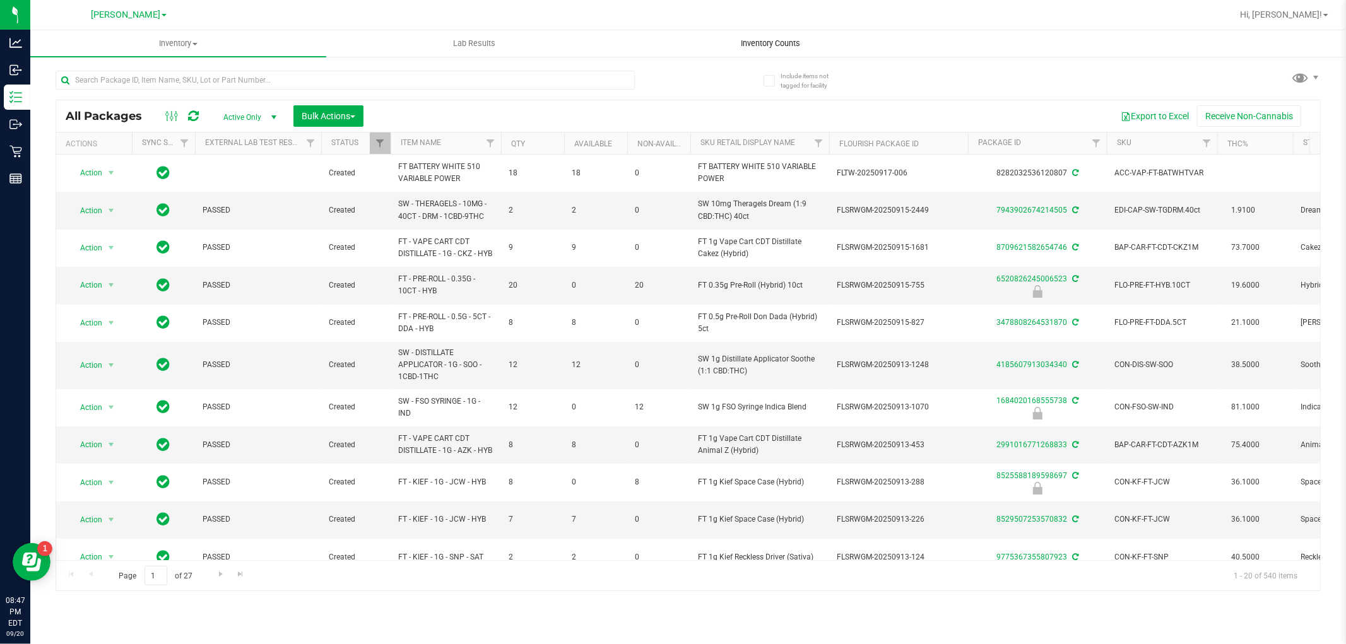
click at [768, 47] on span "Inventory Counts" at bounding box center [770, 43] width 93 height 11
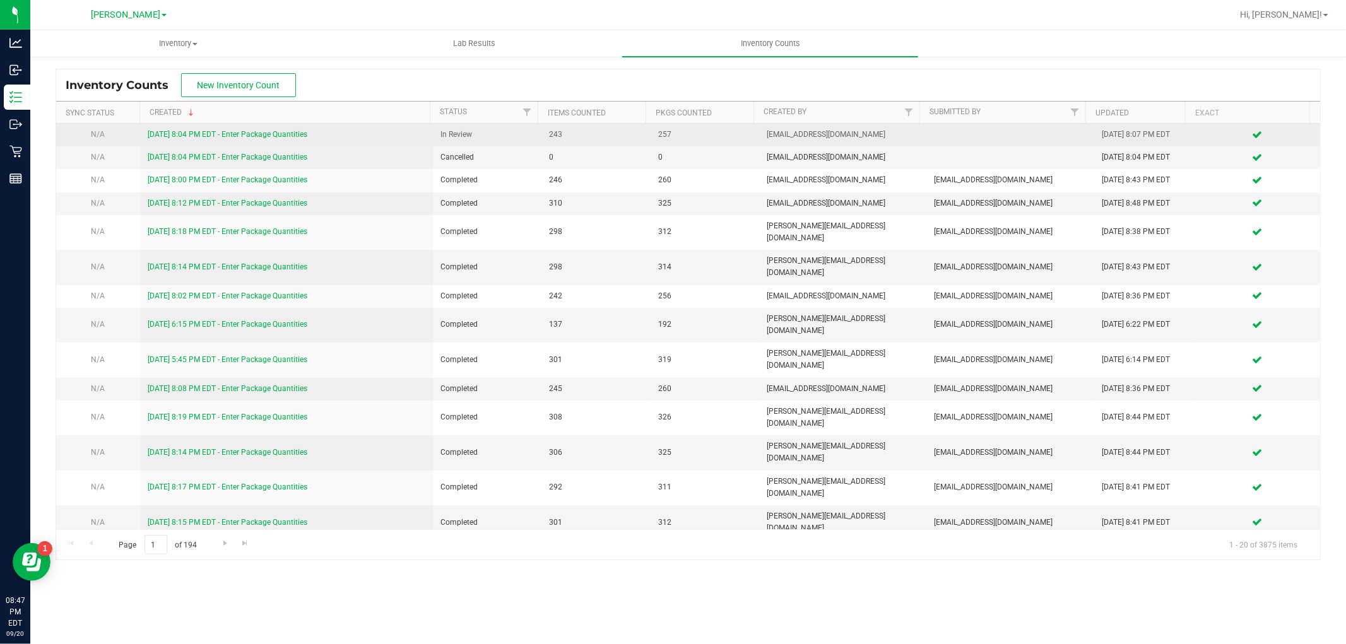
click at [268, 131] on link "[DATE] 8:04 PM EDT - Enter Package Quantities" at bounding box center [228, 134] width 160 height 9
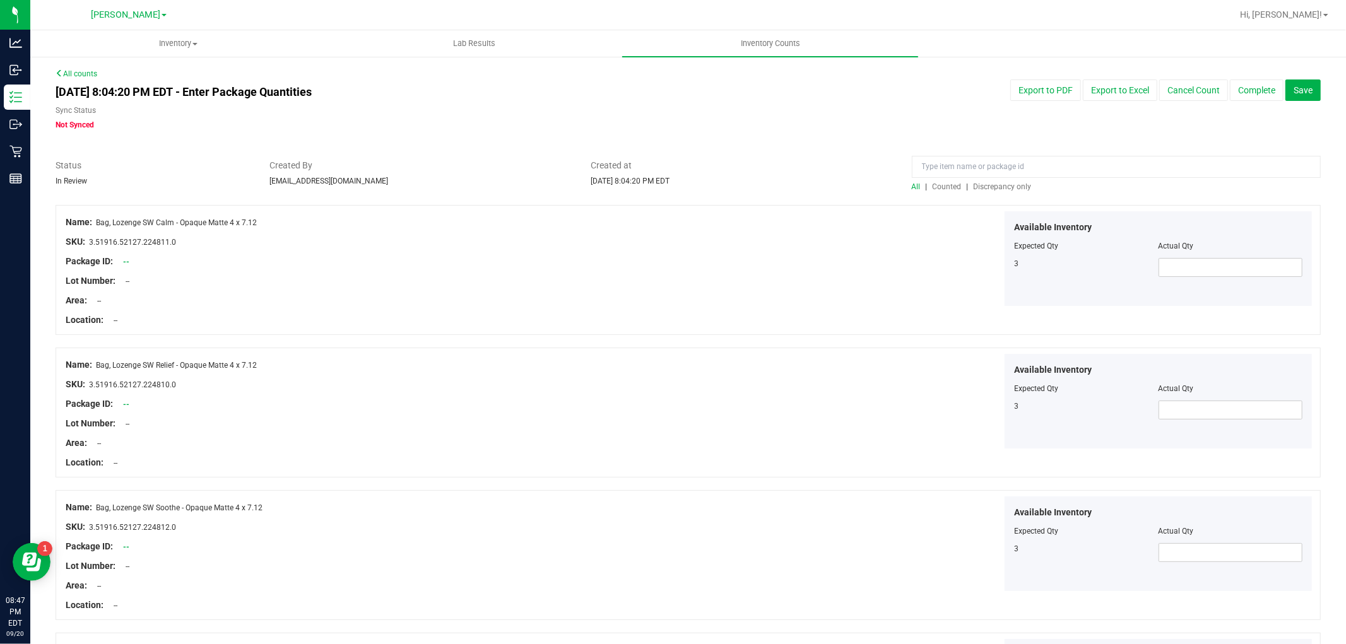
click at [991, 185] on span "Discrepancy only" at bounding box center [1003, 186] width 58 height 9
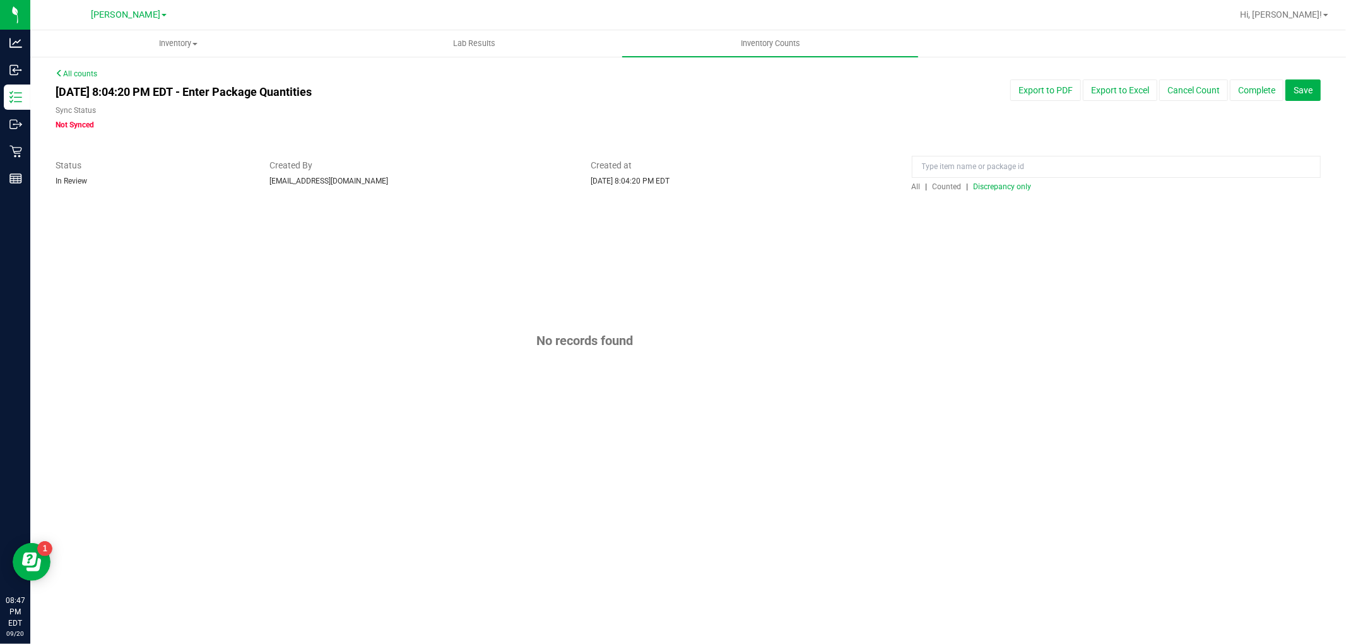
click at [991, 185] on span "Discrepancy only" at bounding box center [1003, 186] width 58 height 9
click at [1260, 90] on button "Complete" at bounding box center [1257, 90] width 54 height 21
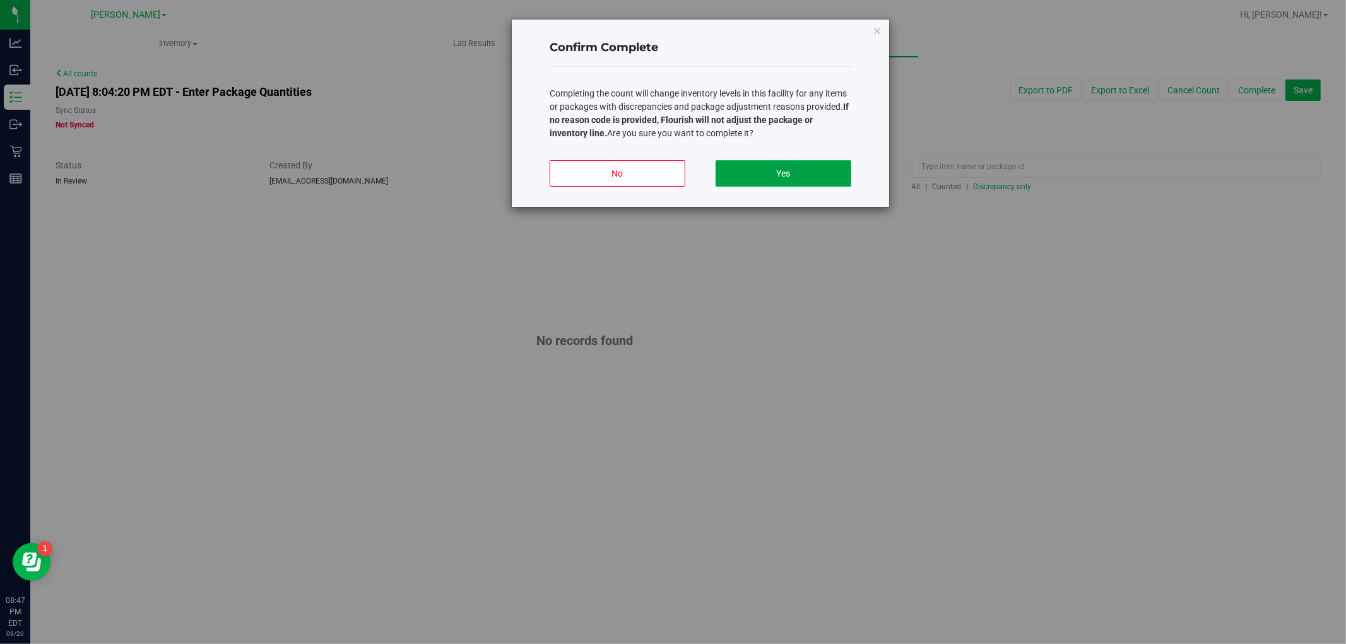
click at [802, 169] on button "Yes" at bounding box center [784, 173] width 136 height 27
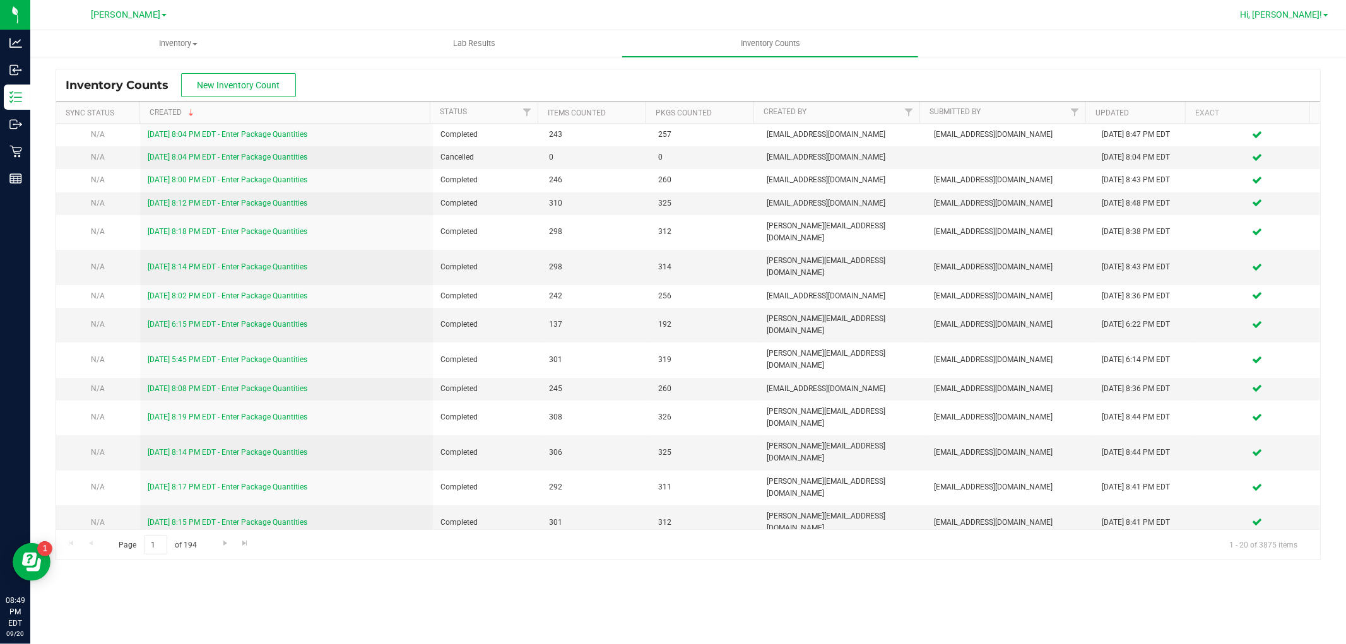
click at [1297, 15] on span "Hi, [PERSON_NAME]!" at bounding box center [1281, 14] width 82 height 10
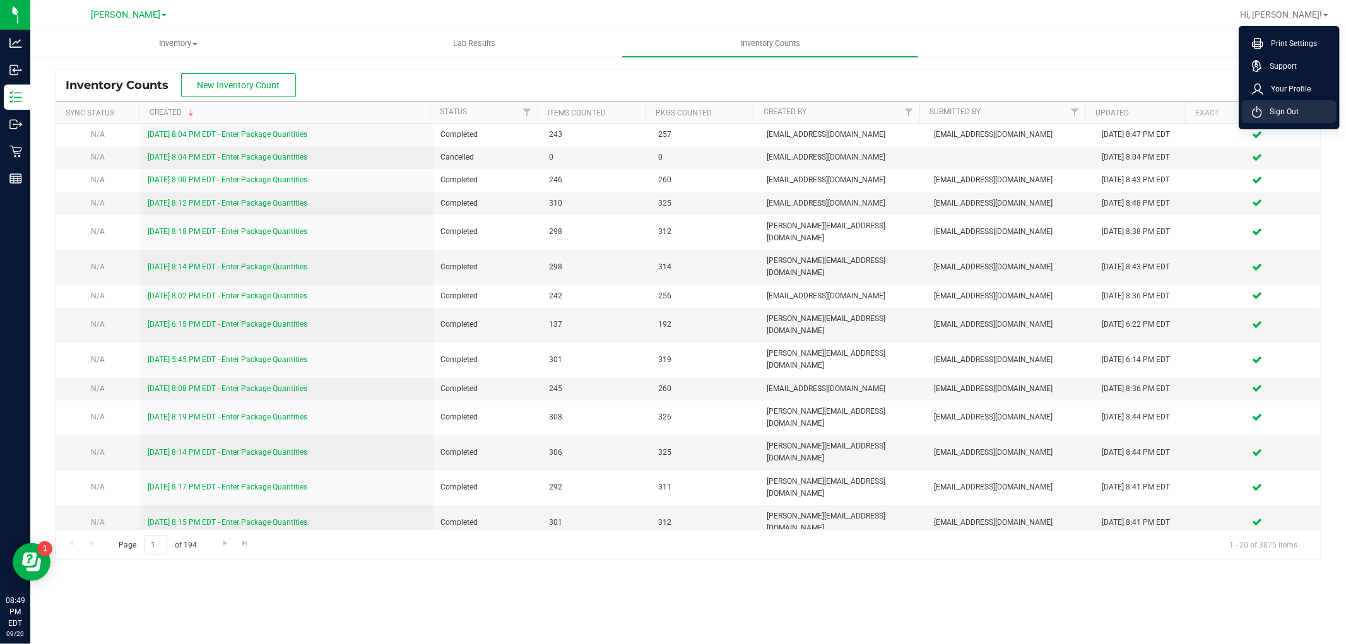
click at [1302, 110] on li "Sign Out" at bounding box center [1289, 111] width 95 height 23
